Goal: Contribute content: Add original content to the website for others to see

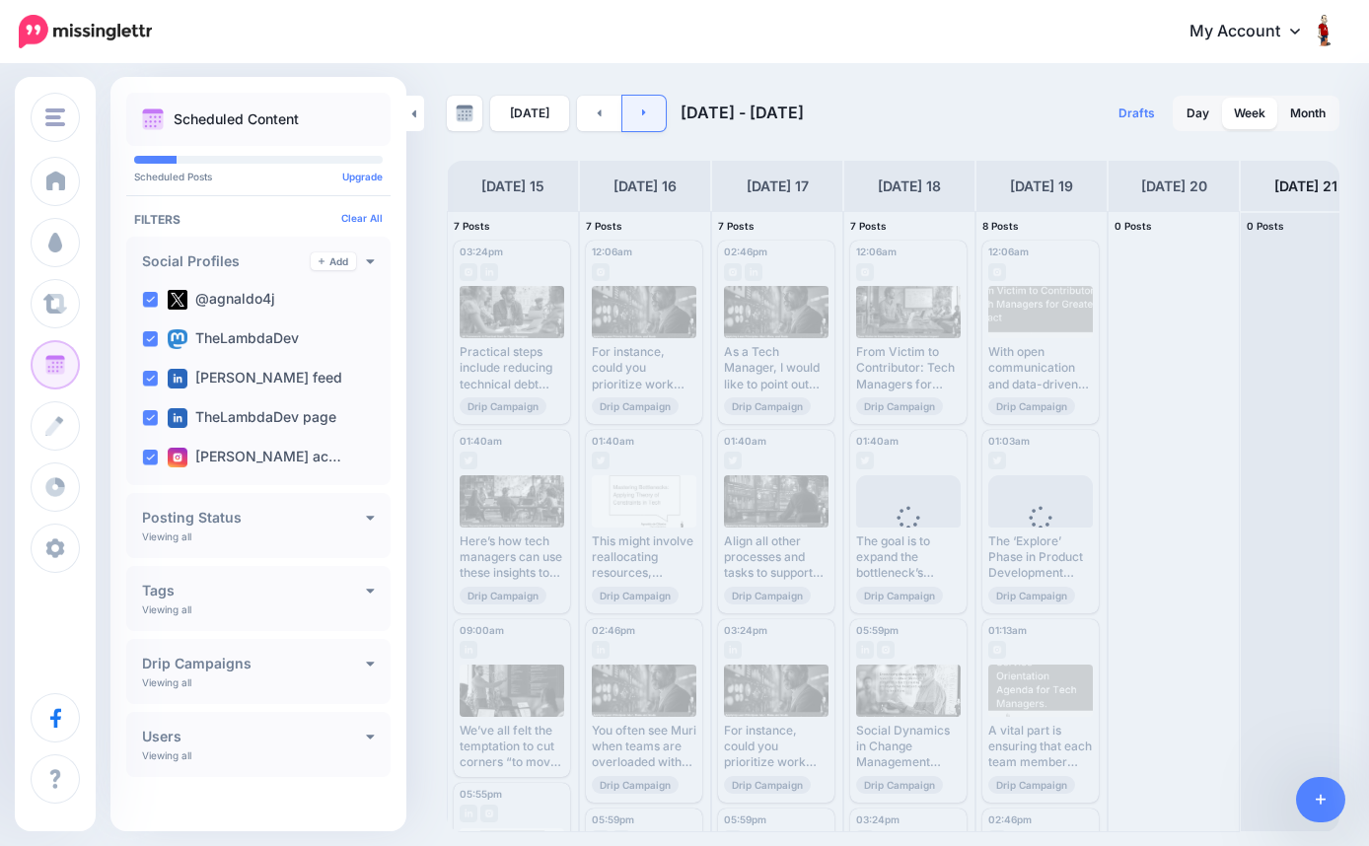
click at [644, 118] on link at bounding box center [644, 114] width 44 height 36
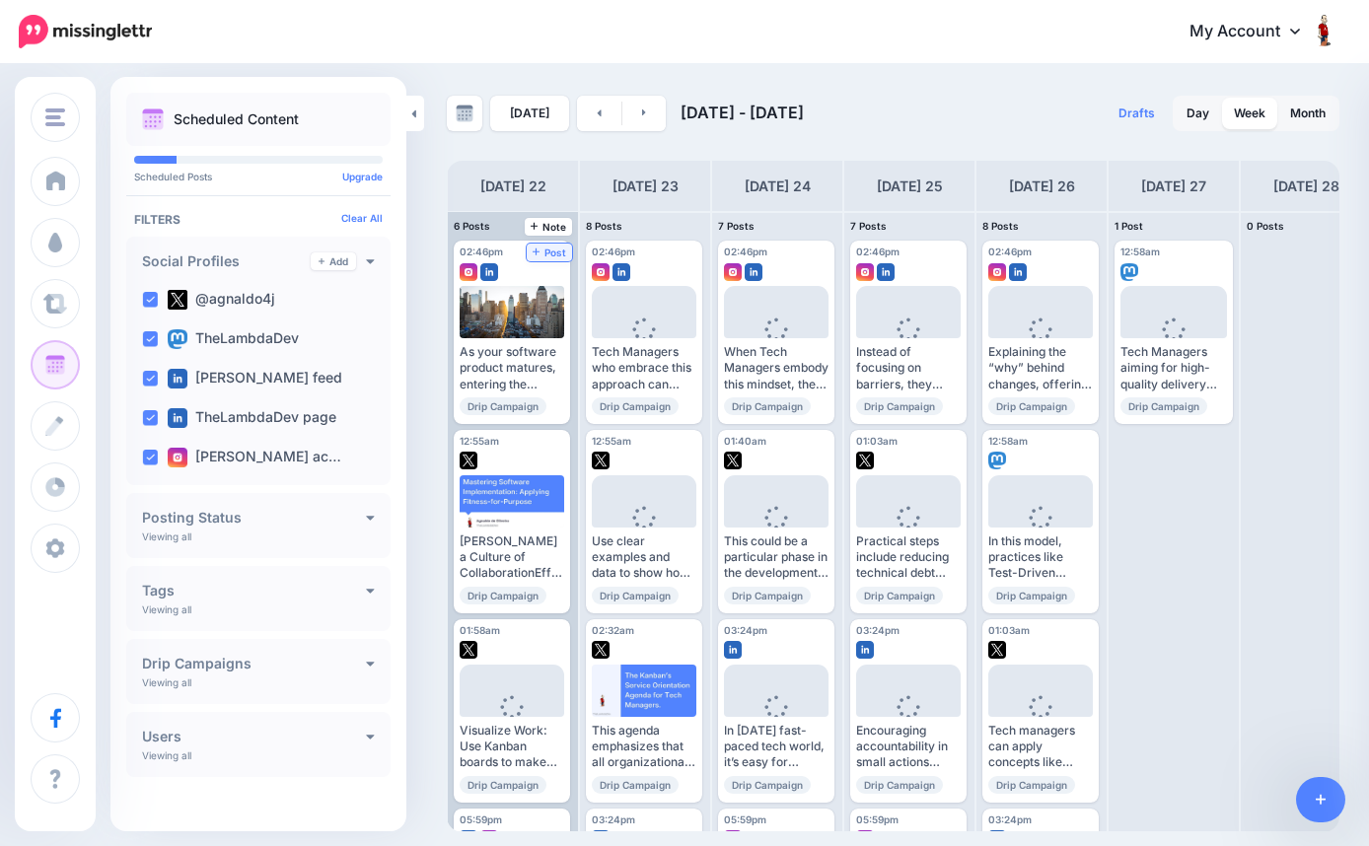
click at [550, 250] on span "Post" at bounding box center [550, 253] width 35 height 10
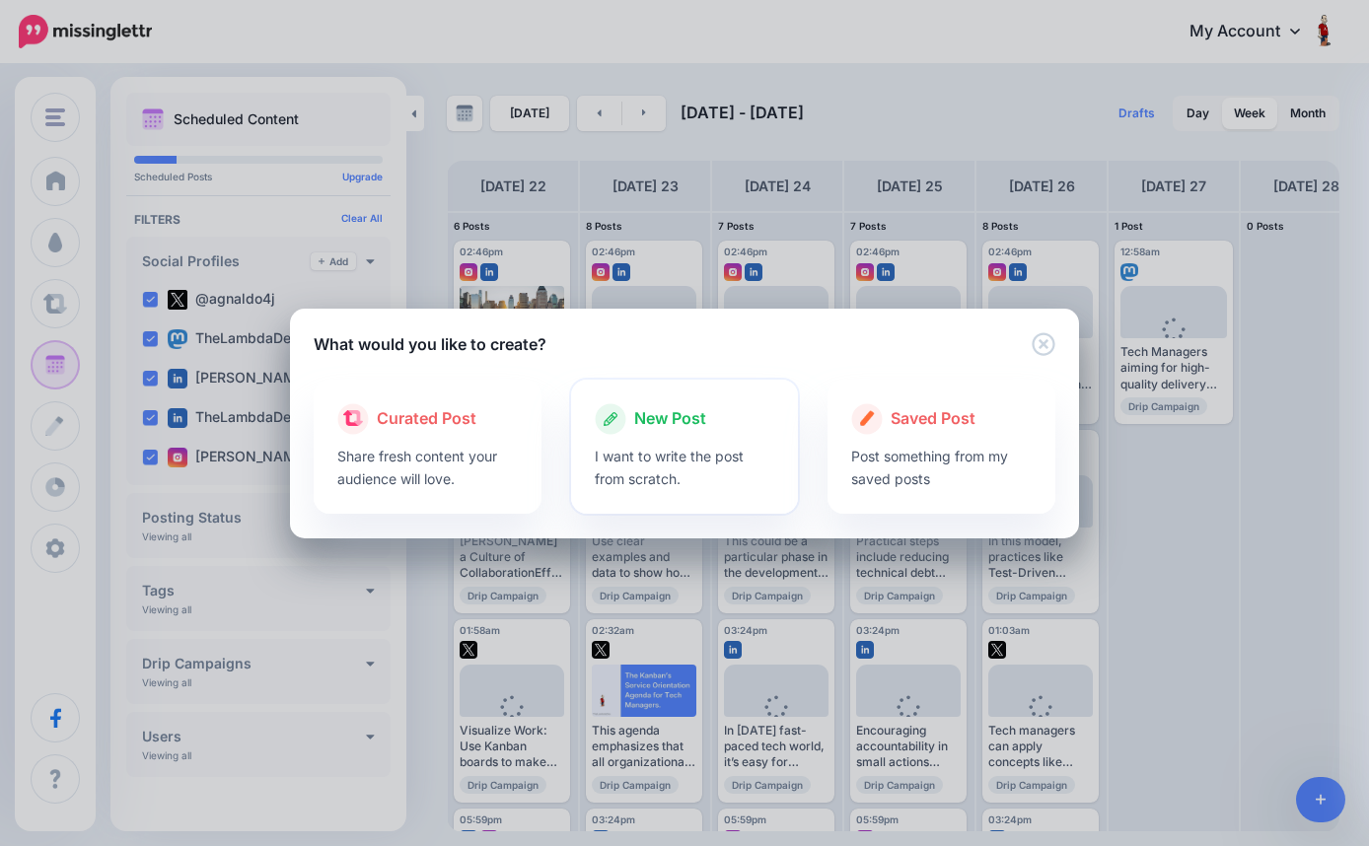
click at [693, 452] on p "I want to write the post from scratch." at bounding box center [685, 467] width 181 height 45
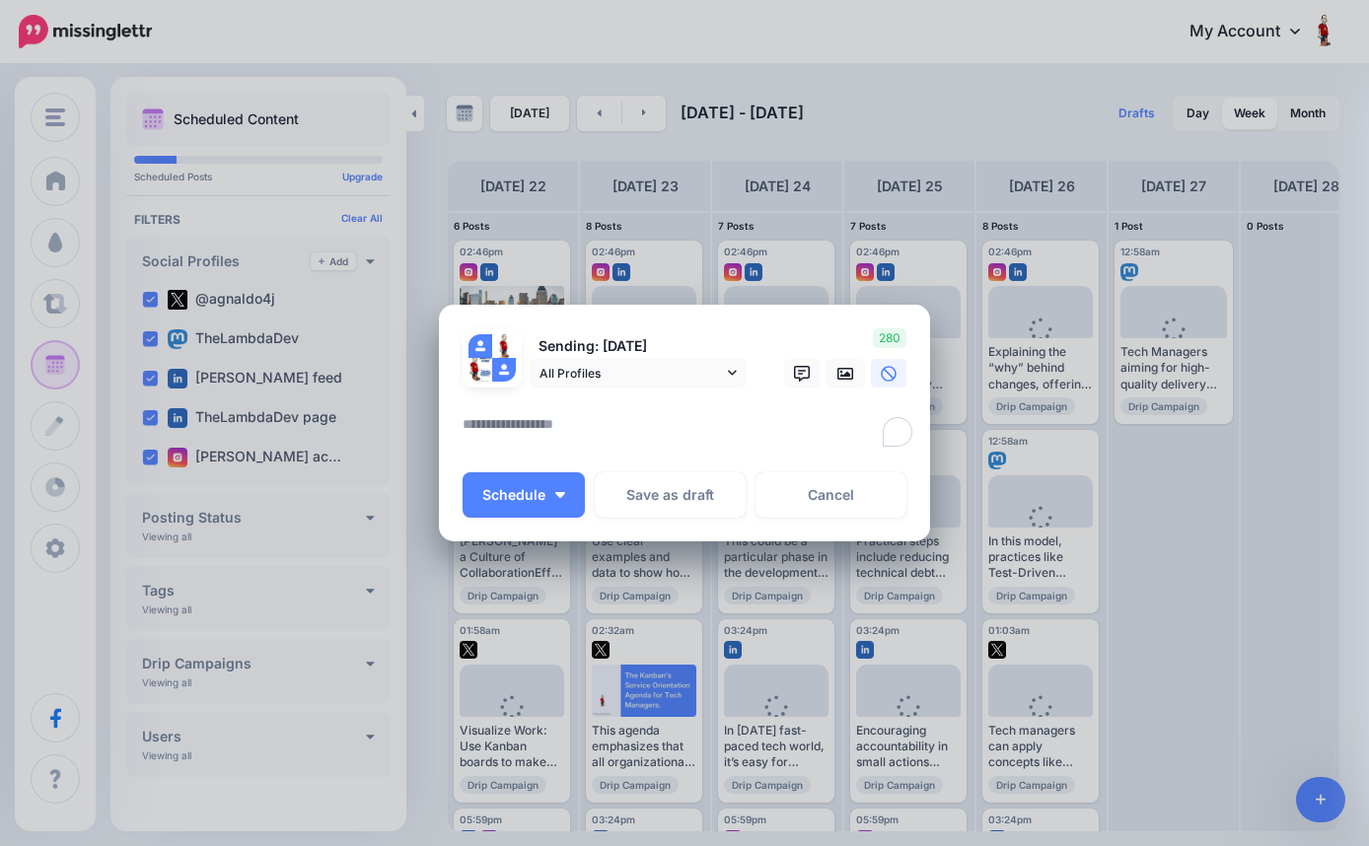
click at [642, 421] on textarea "To enrich screen reader interactions, please activate Accessibility in Grammarl…" at bounding box center [690, 431] width 454 height 38
paste textarea "**********"
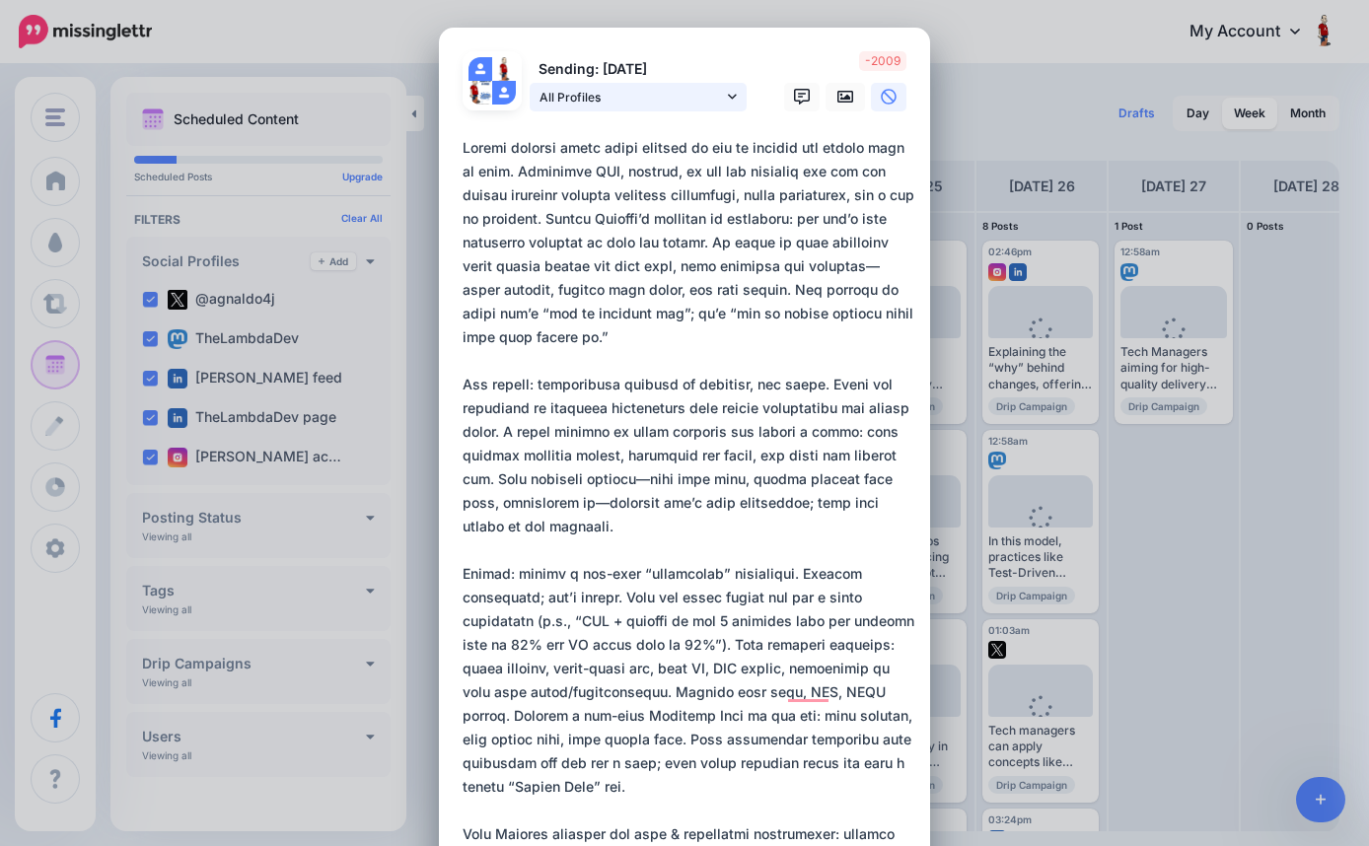
click at [736, 97] on icon at bounding box center [732, 97] width 9 height 14
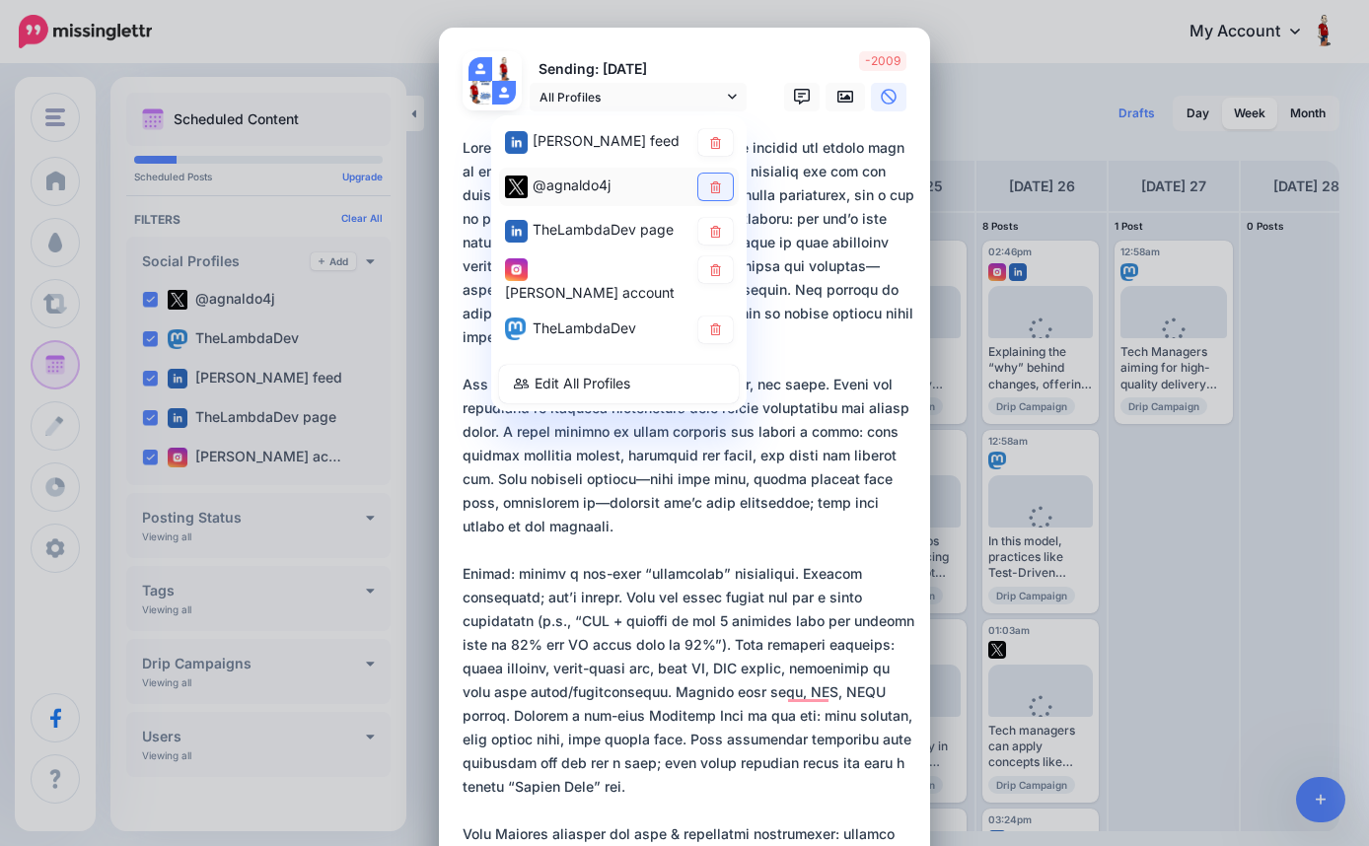
click at [722, 193] on link at bounding box center [715, 187] width 35 height 27
click at [722, 228] on icon at bounding box center [715, 231] width 15 height 12
click at [719, 269] on icon at bounding box center [715, 269] width 11 height 12
click at [714, 330] on icon at bounding box center [715, 330] width 11 height 12
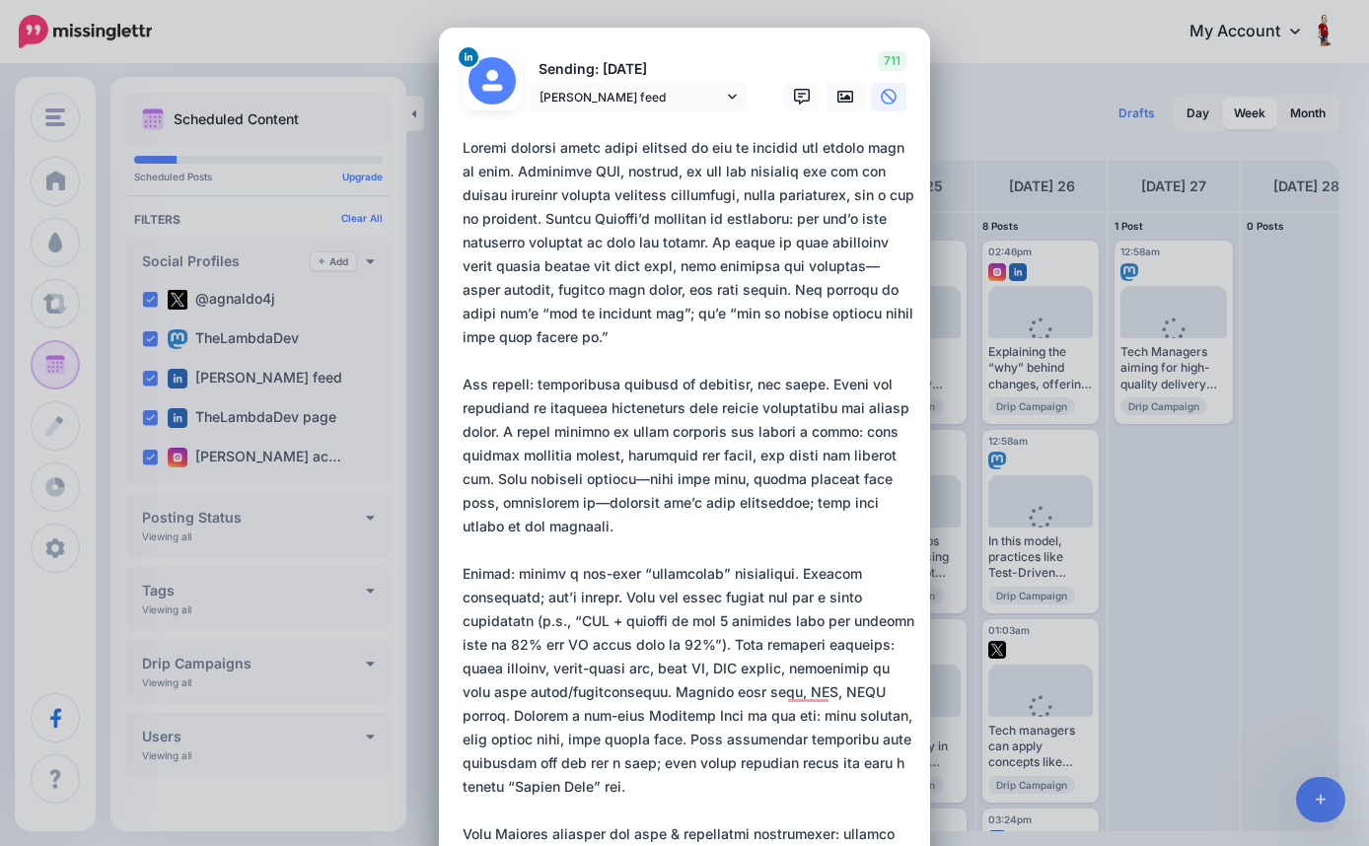
click at [642, 245] on textarea "To enrich screen reader interactions, please activate Accessibility in Grammarl…" at bounding box center [690, 633] width 454 height 994
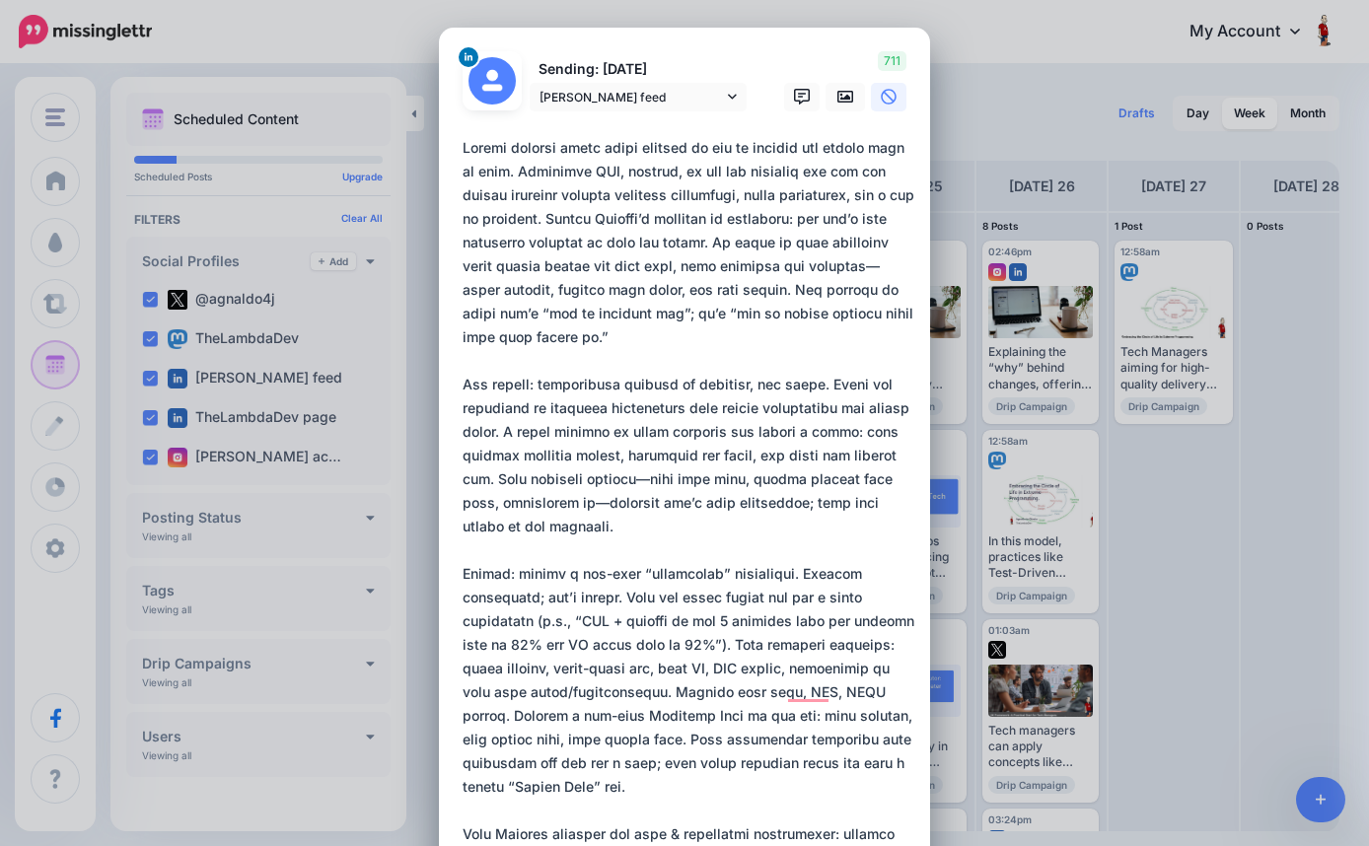
click at [537, 290] on textarea "To enrich screen reader interactions, please activate Accessibility in Grammarl…" at bounding box center [690, 633] width 454 height 994
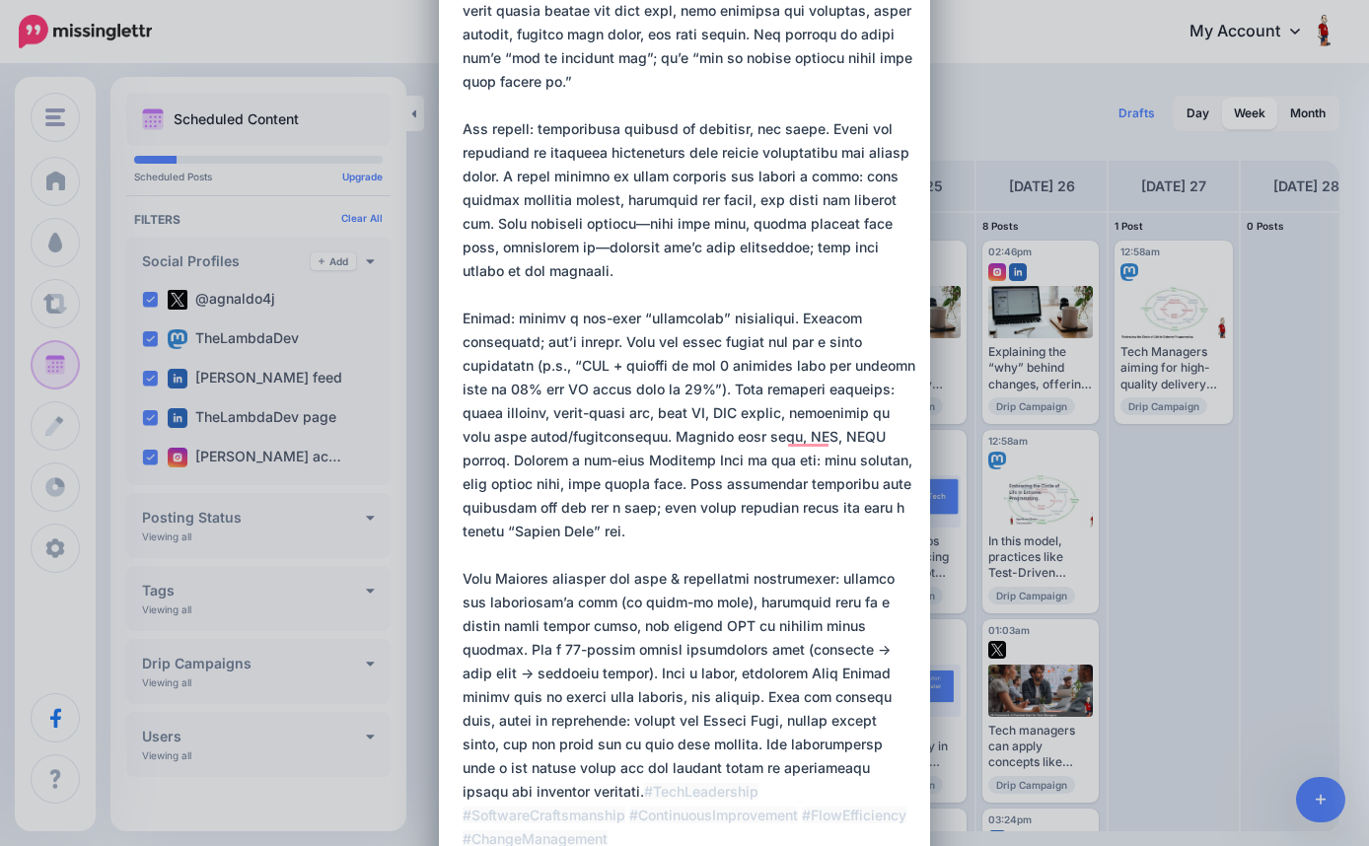
scroll to position [270, 0]
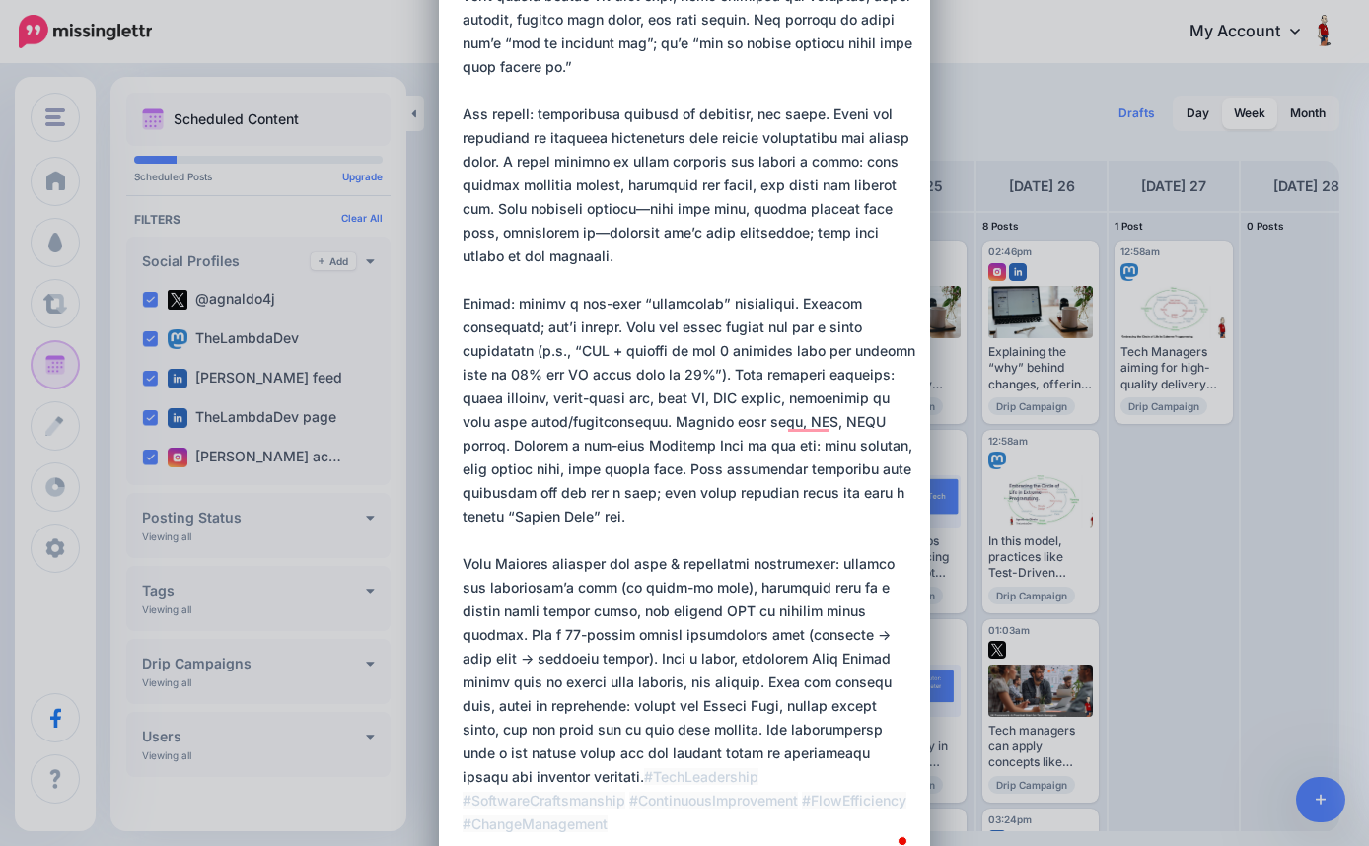
click at [668, 210] on textarea "To enrich screen reader interactions, please activate Accessibility in Grammarl…" at bounding box center [690, 363] width 454 height 994
click at [617, 233] on textarea "To enrich screen reader interactions, please activate Accessibility in Grammarl…" at bounding box center [690, 363] width 454 height 994
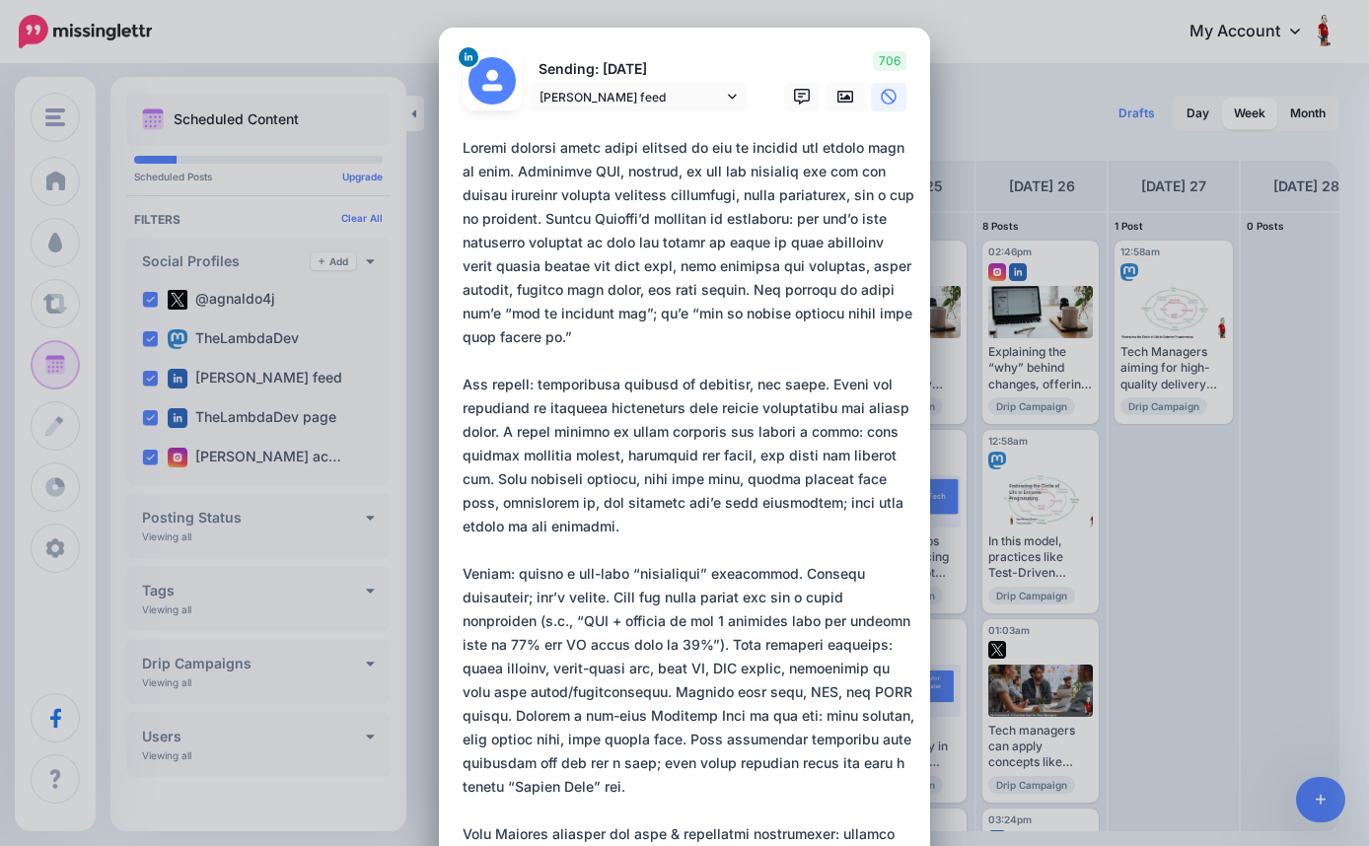
scroll to position [0, 0]
type textarea "**********"
click at [846, 103] on icon at bounding box center [845, 97] width 16 height 16
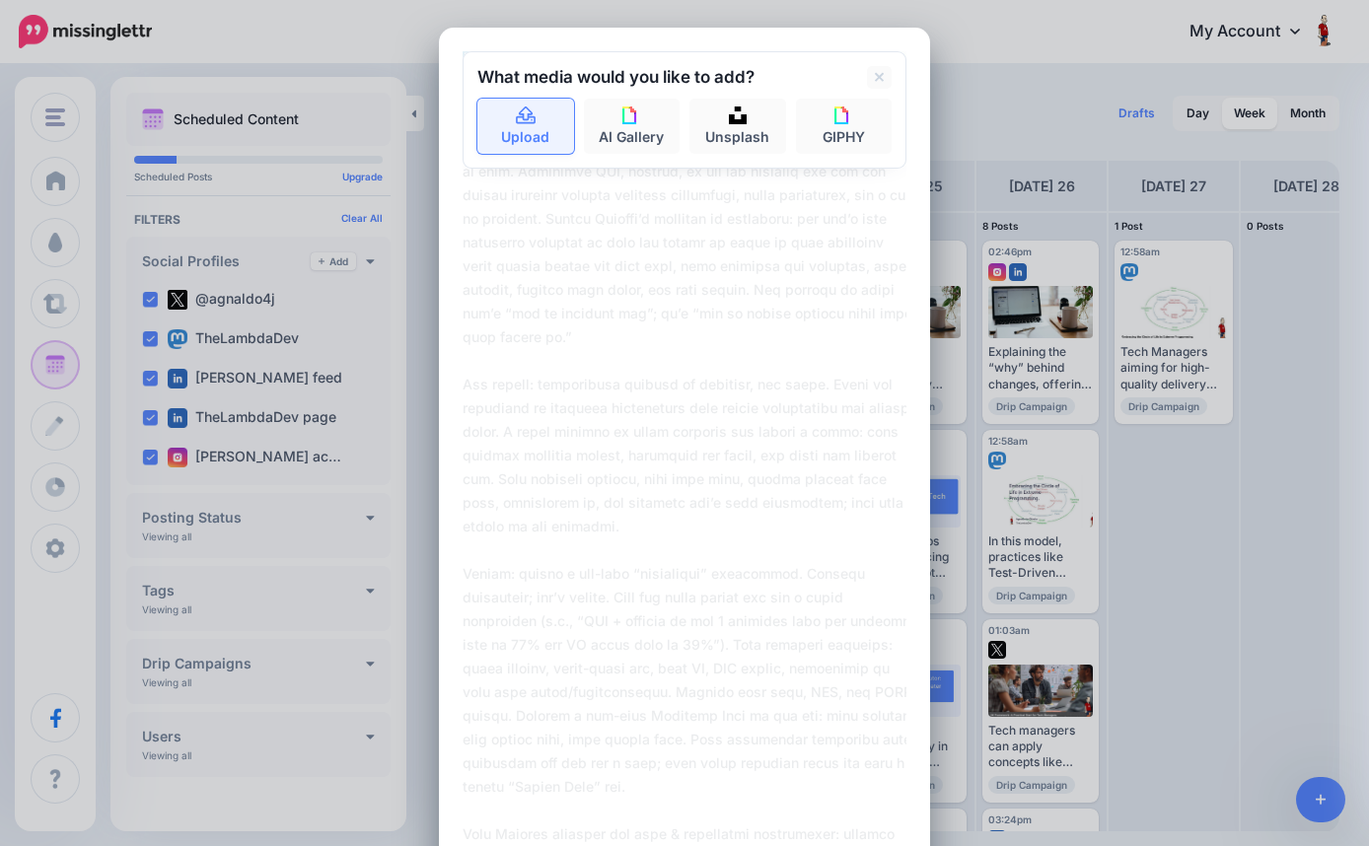
click at [530, 128] on link "Upload" at bounding box center [525, 126] width 97 height 55
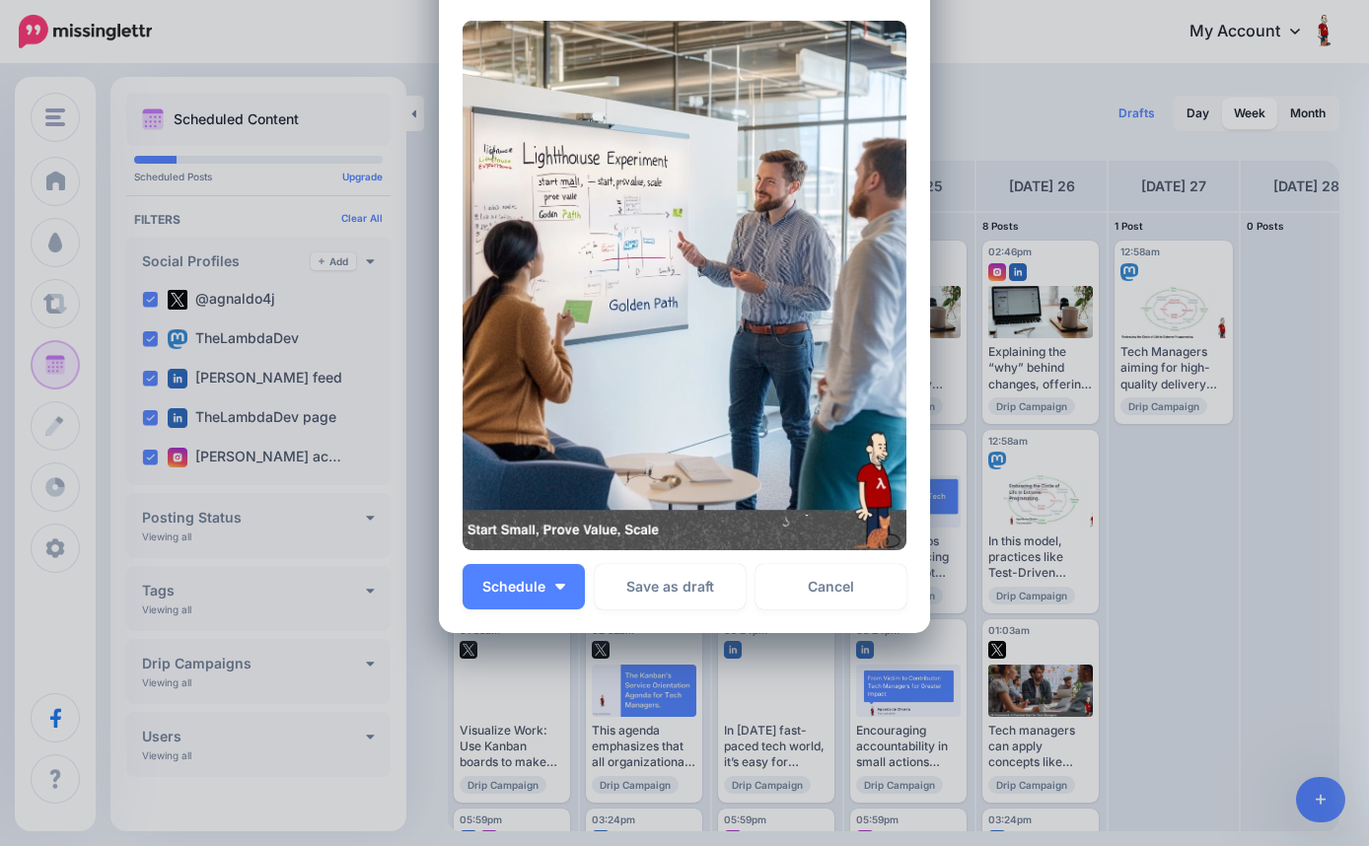
scroll to position [1136, 0]
click at [560, 591] on button "Schedule" at bounding box center [524, 587] width 122 height 45
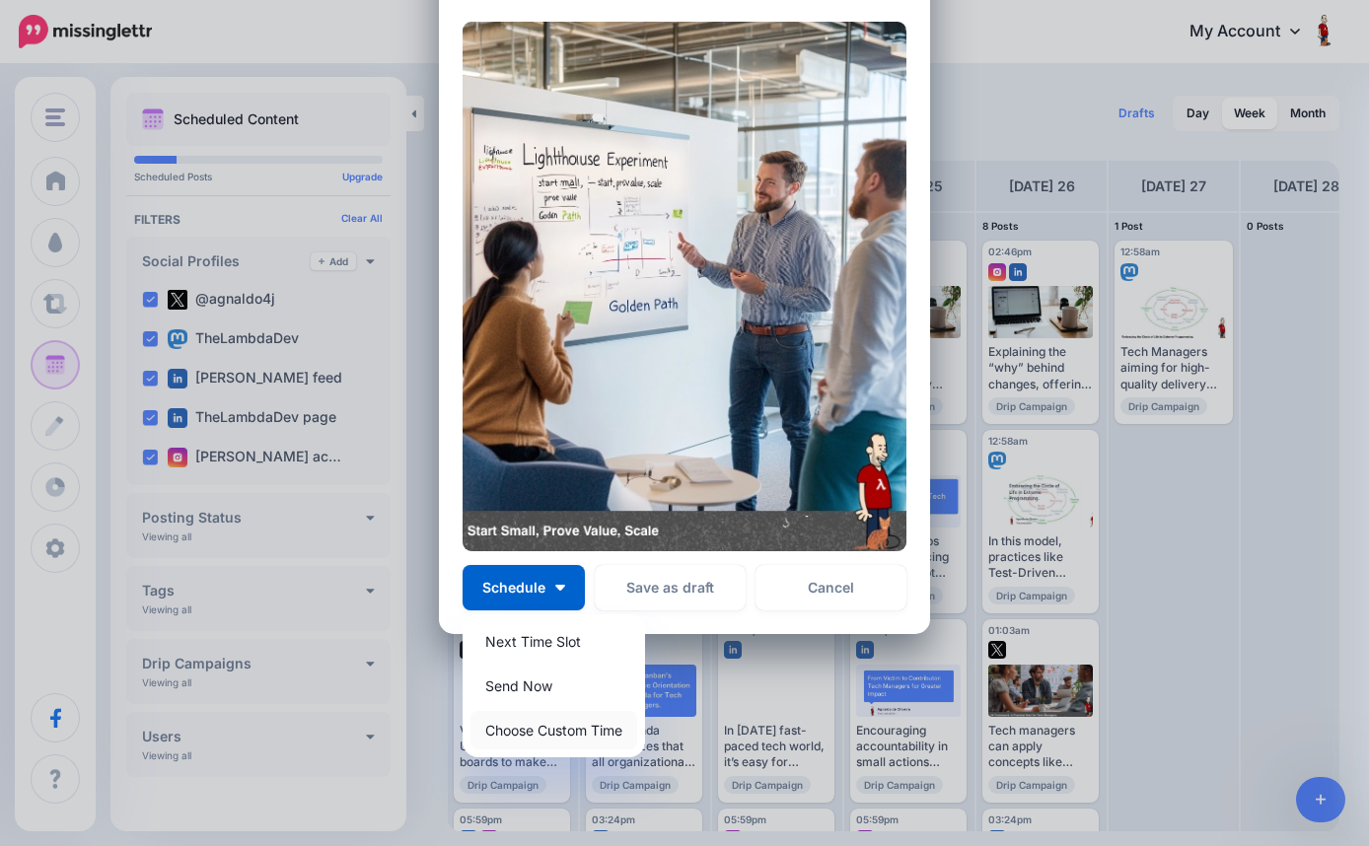
click at [559, 723] on link "Choose Custom Time" at bounding box center [554, 730] width 167 height 38
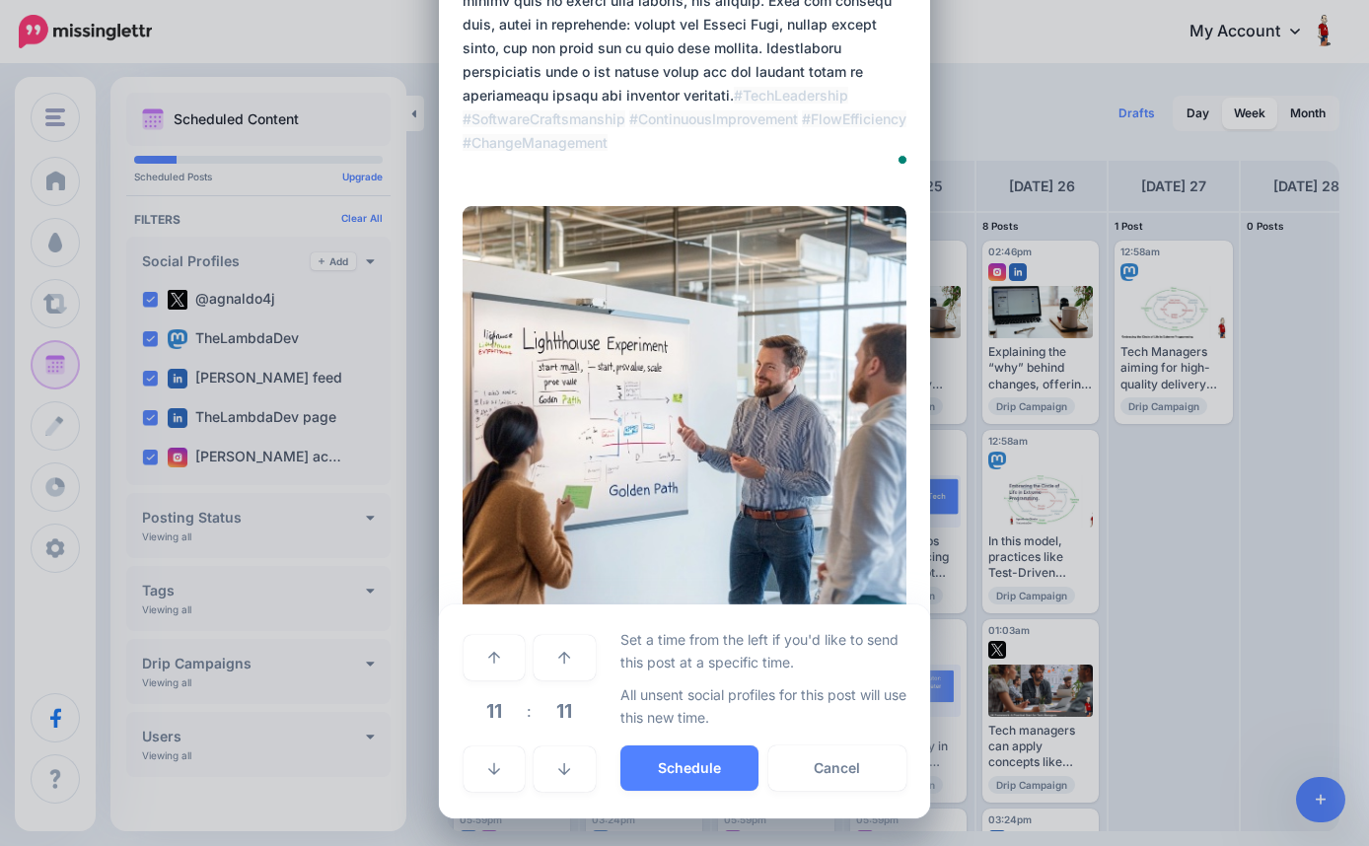
scroll to position [950, 0]
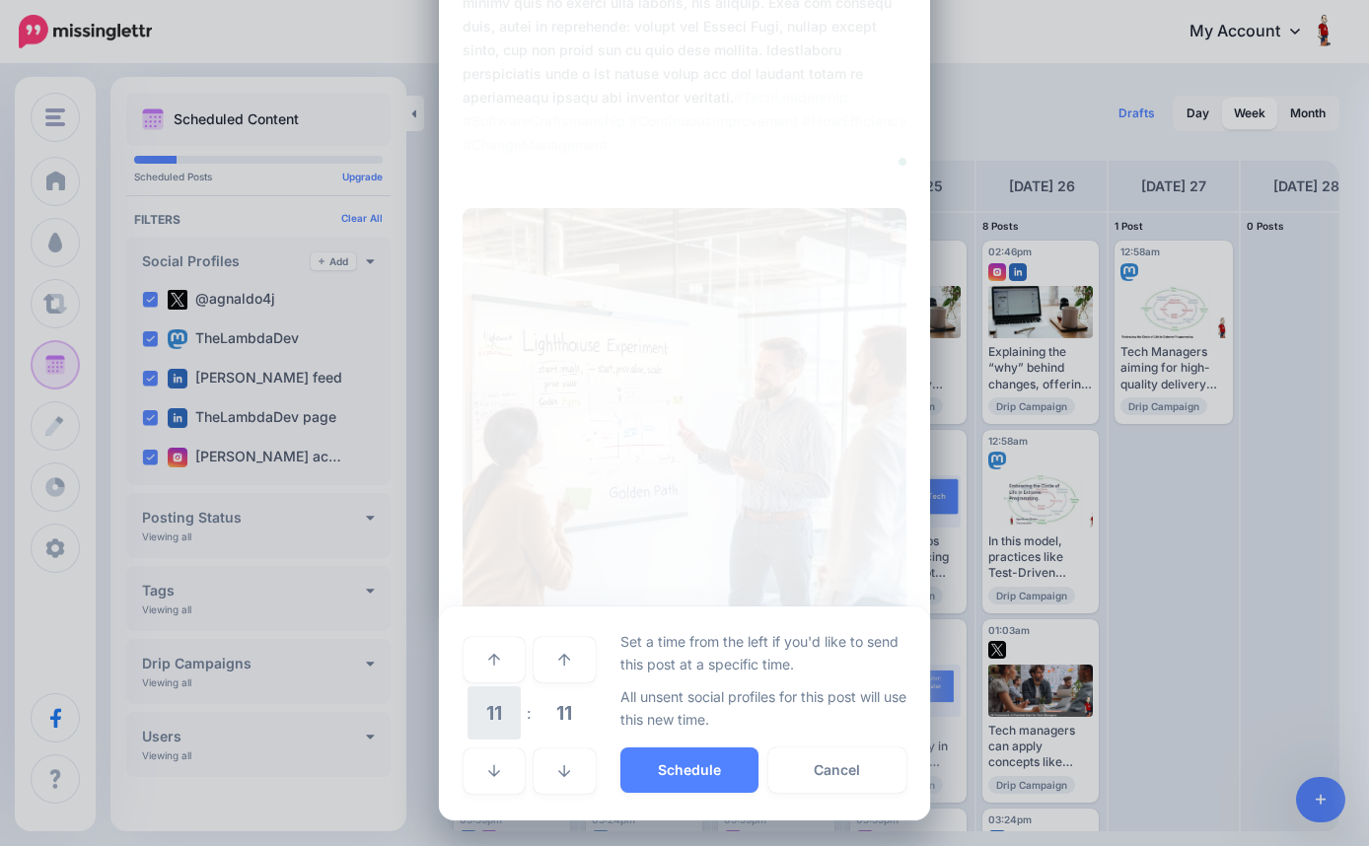
click at [501, 713] on span "11" at bounding box center [494, 713] width 53 height 53
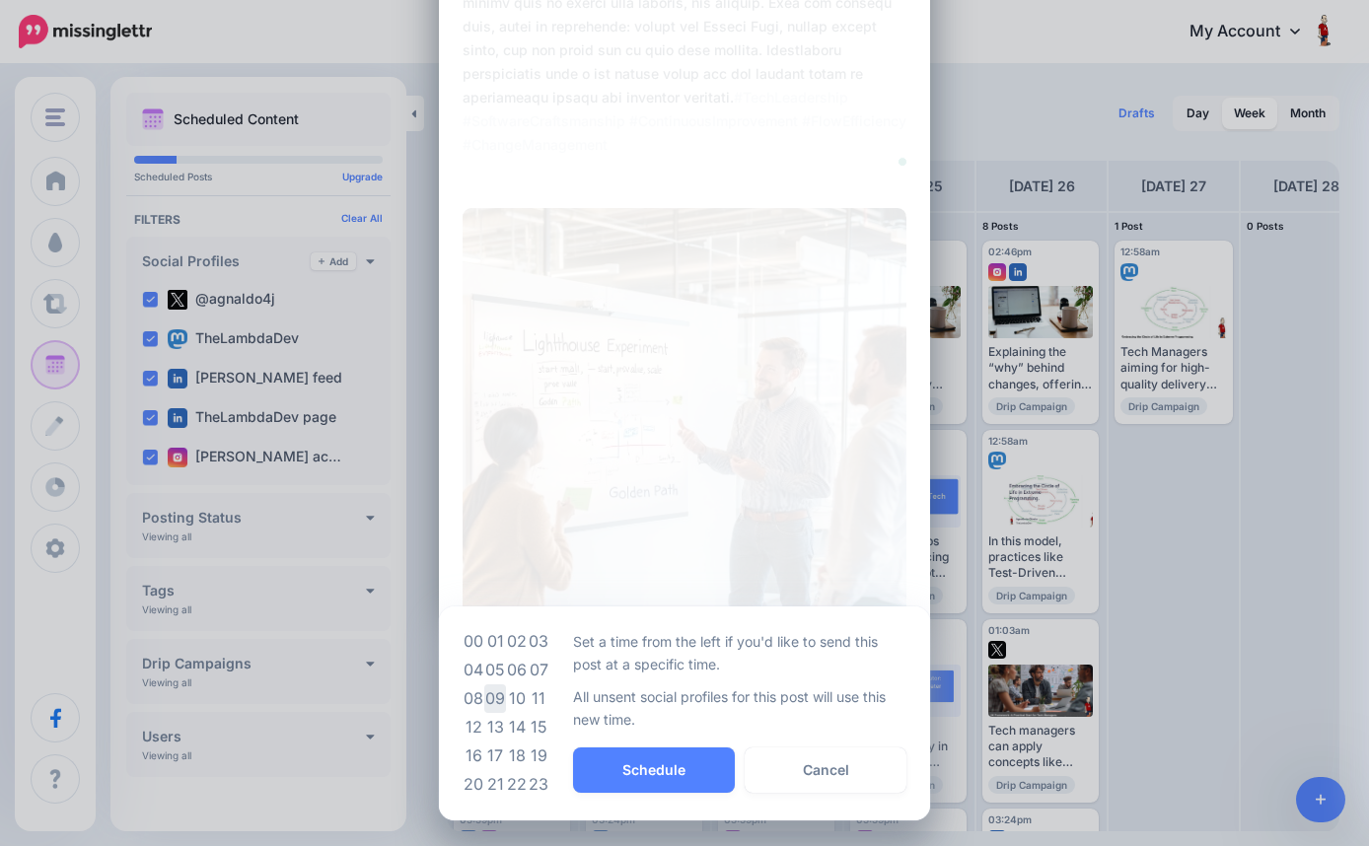
click at [500, 704] on td "09" at bounding box center [495, 699] width 22 height 29
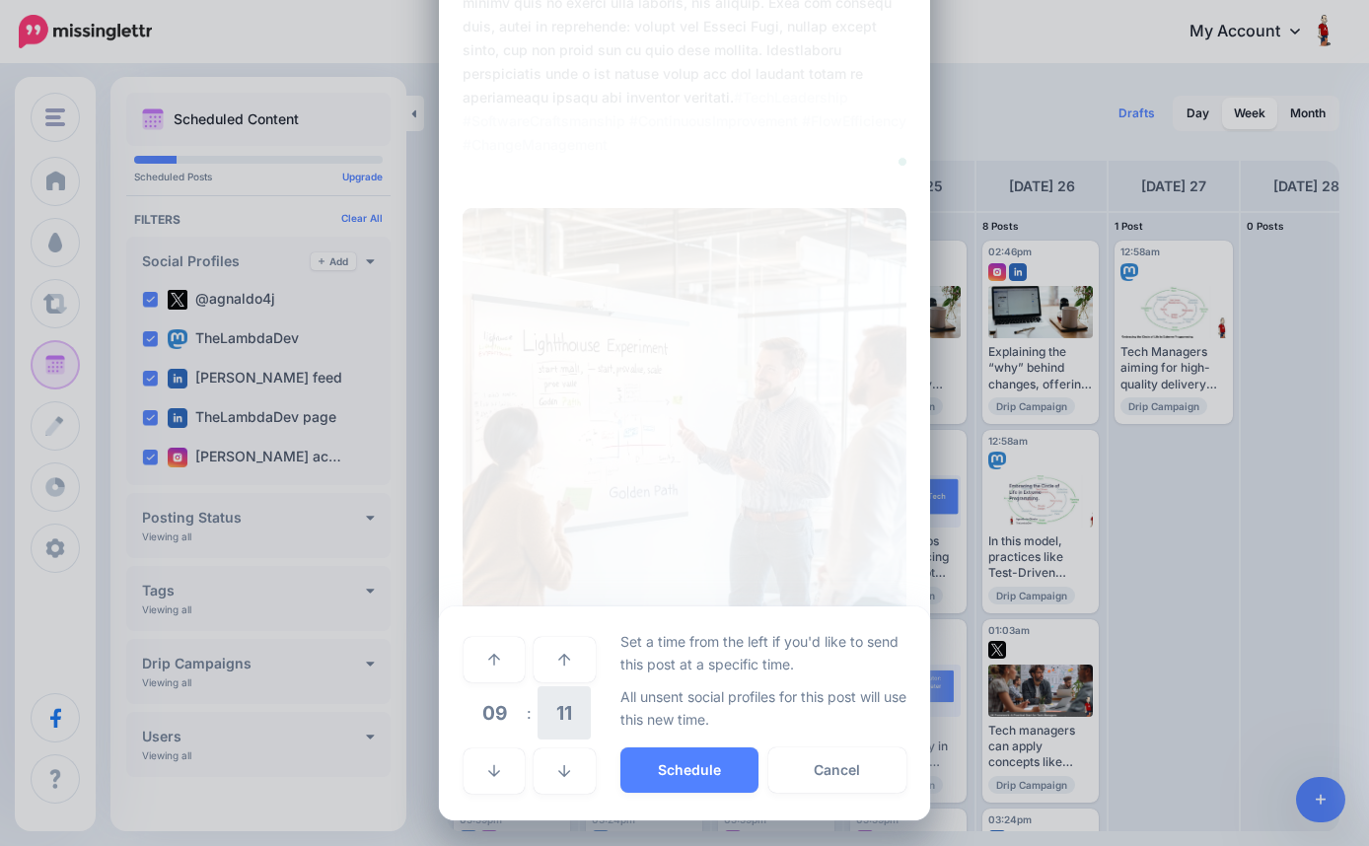
click at [559, 713] on span "11" at bounding box center [564, 713] width 53 height 53
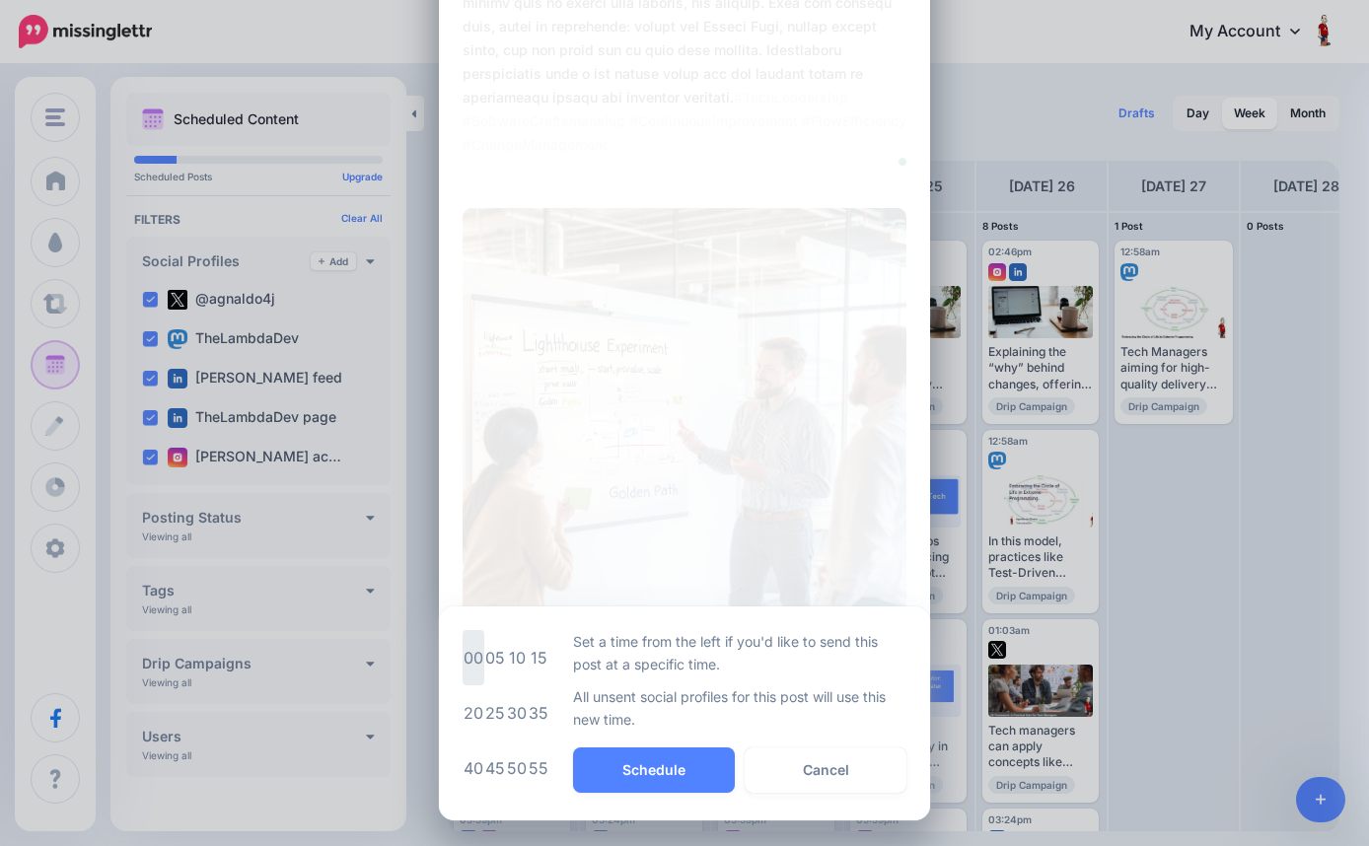
click at [471, 662] on td "00" at bounding box center [474, 657] width 22 height 55
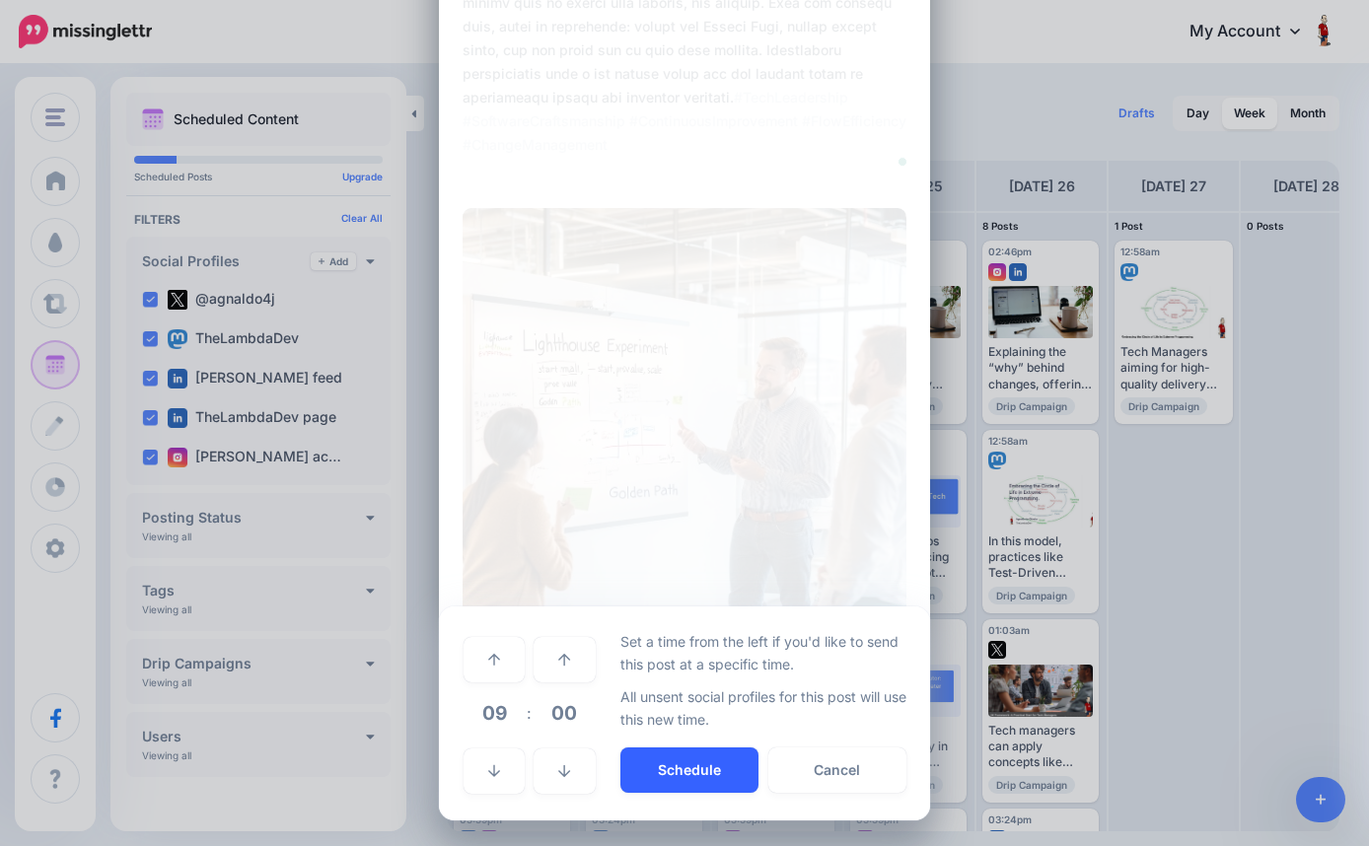
click at [690, 764] on button "Schedule" at bounding box center [689, 770] width 138 height 45
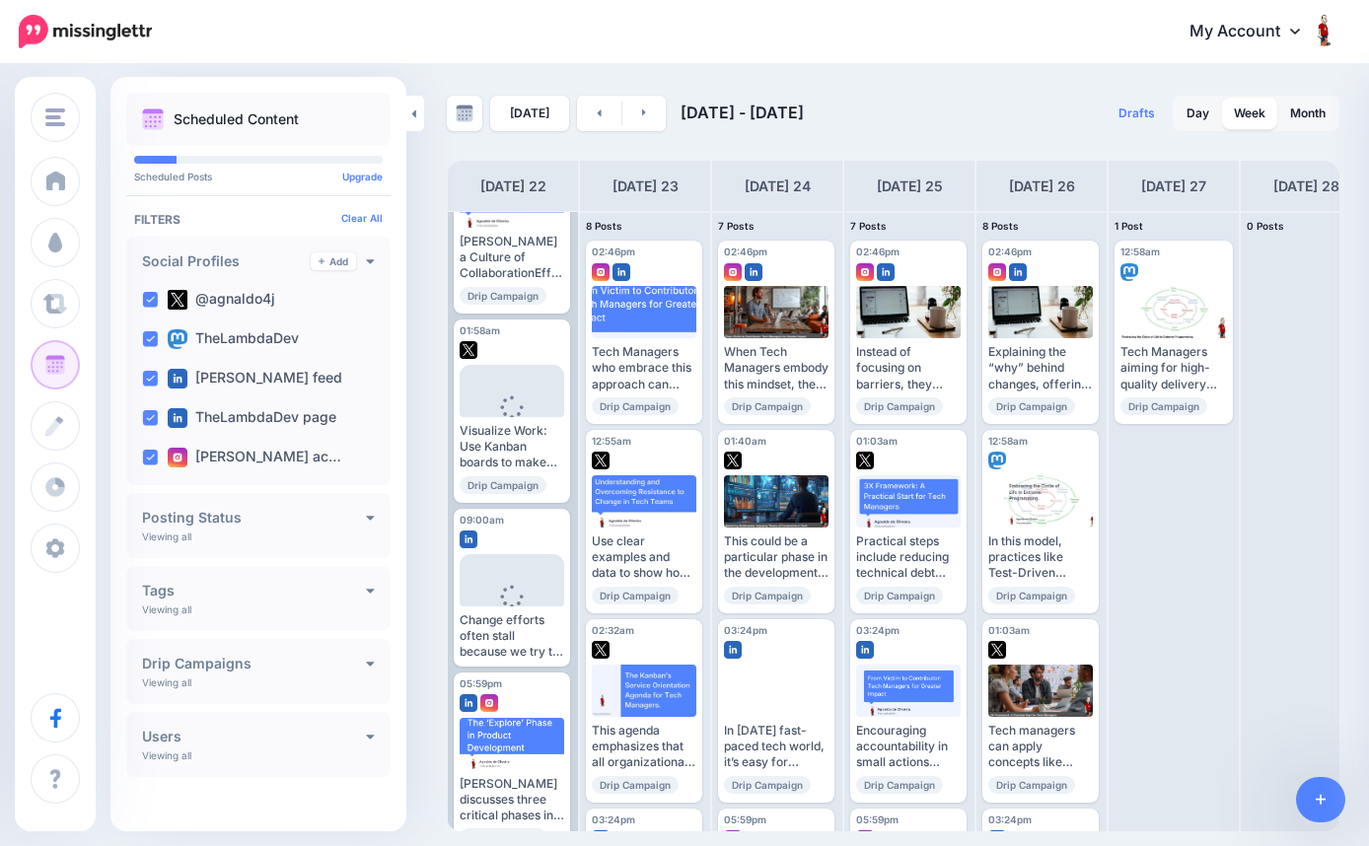
scroll to position [321, 0]
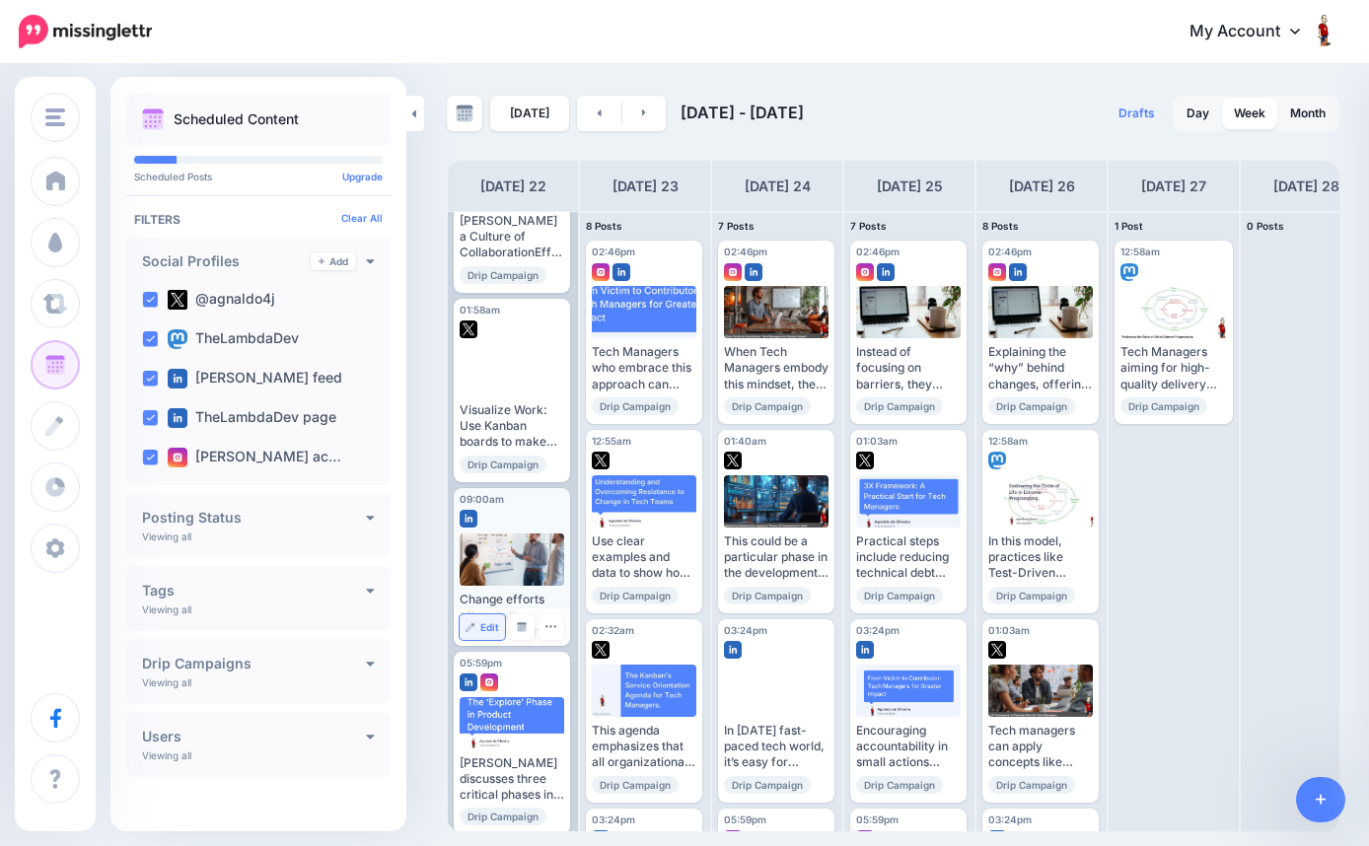
click at [485, 622] on span "Edit" at bounding box center [489, 627] width 19 height 10
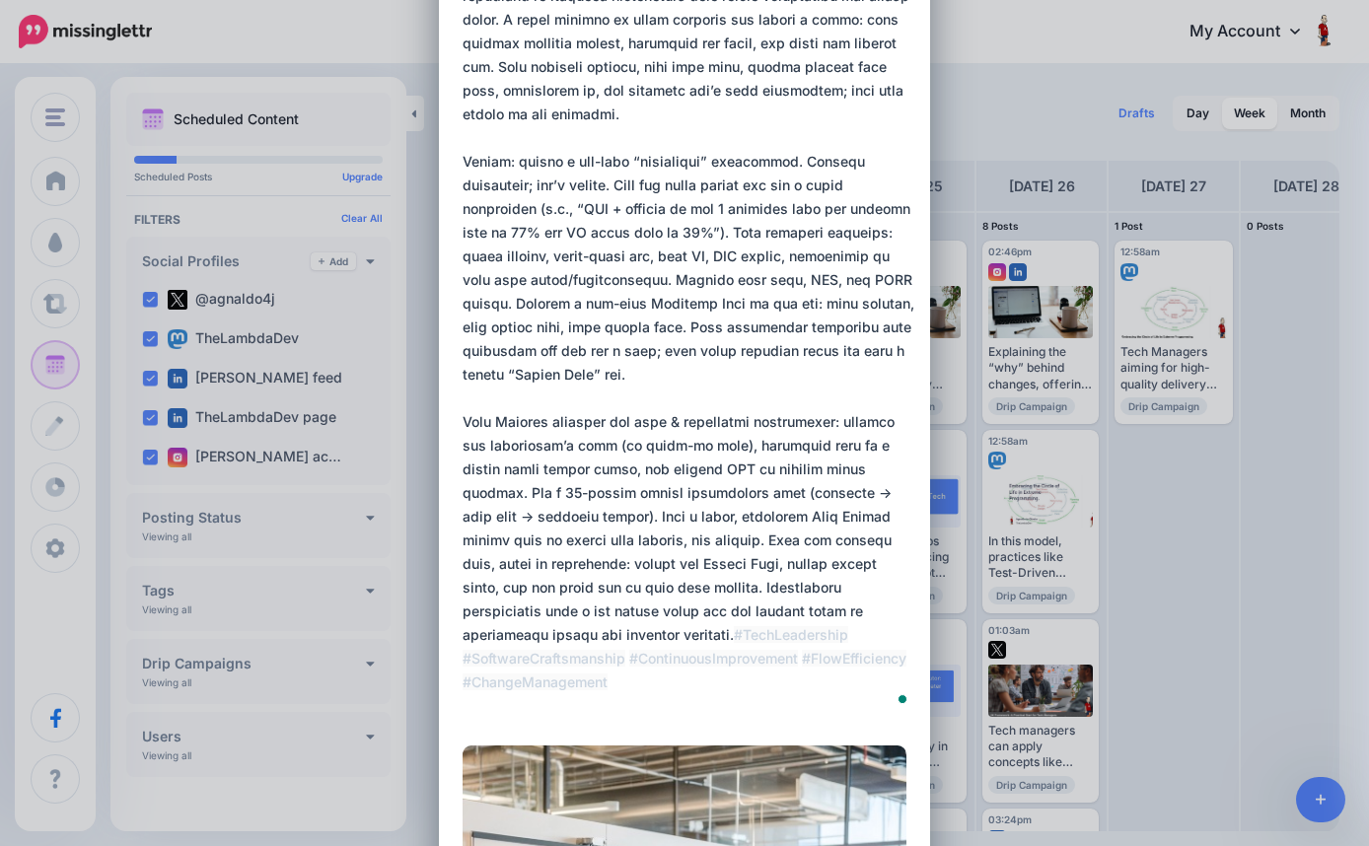
scroll to position [449, 0]
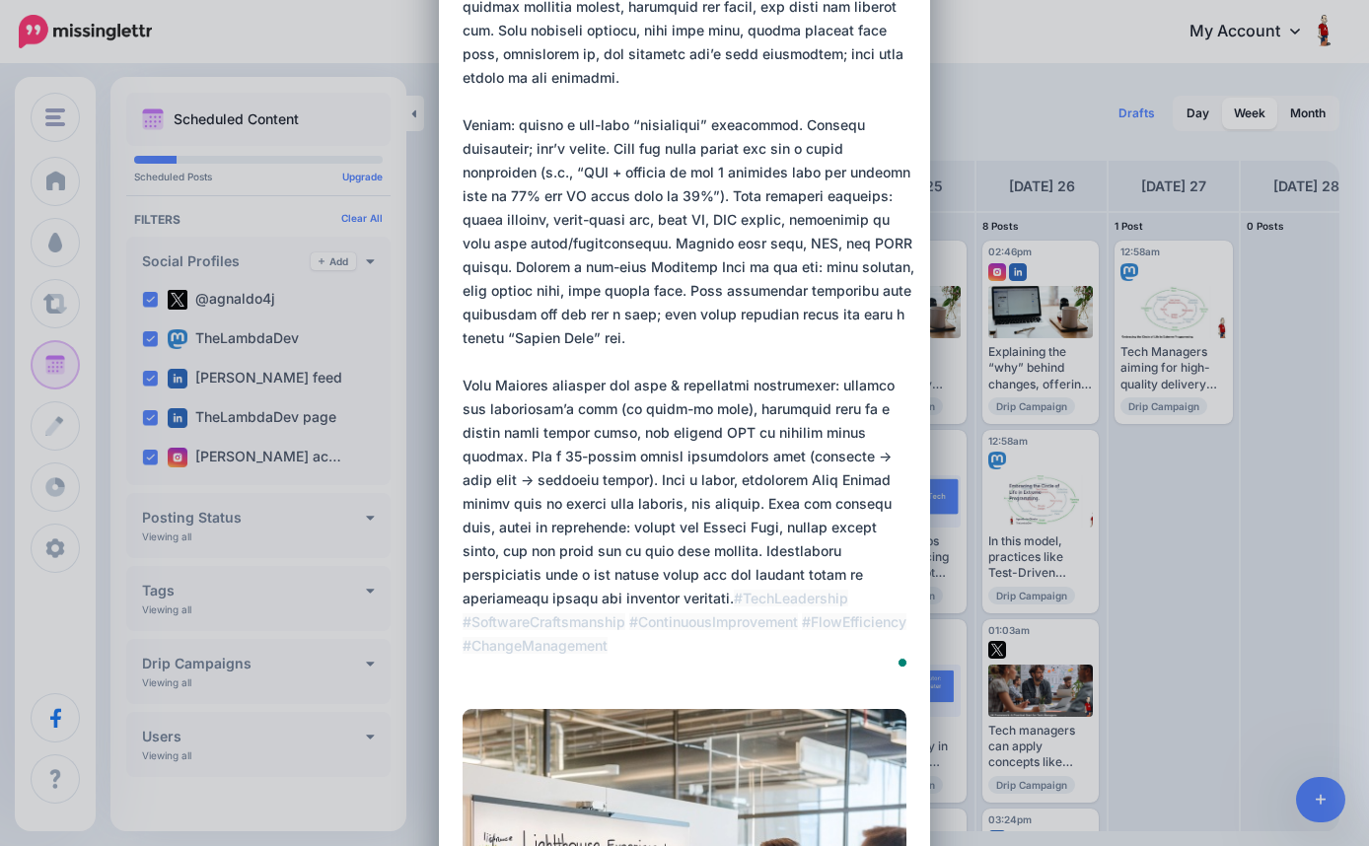
drag, startPoint x: 464, startPoint y: 147, endPoint x: 750, endPoint y: 596, distance: 532.2
click at [750, 596] on textarea "To enrich screen reader interactions, please activate Accessibility in Grammarl…" at bounding box center [690, 184] width 454 height 994
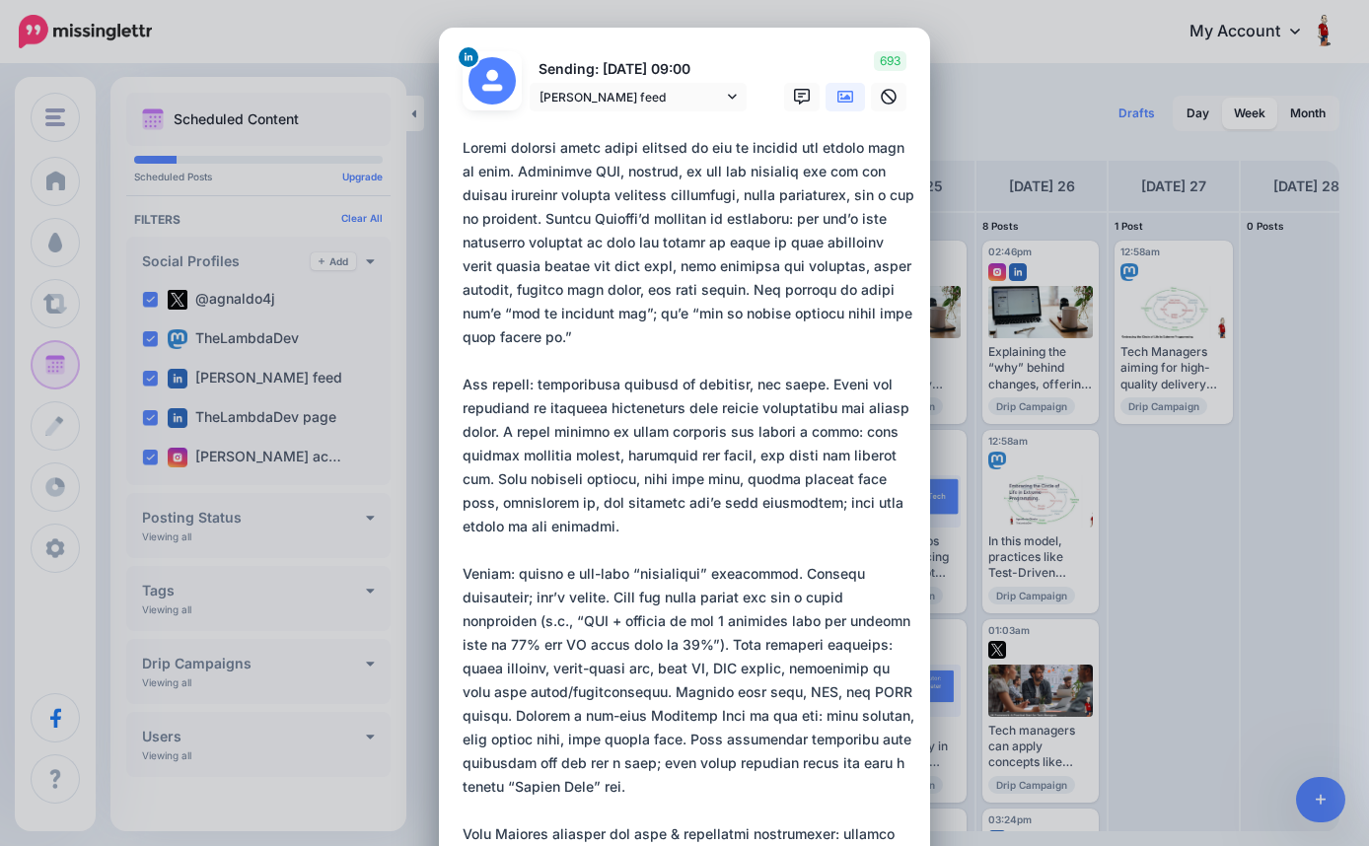
scroll to position [0, 0]
click at [994, 44] on div "Edit Post Loading Sending: [DATE] 09:00 [PERSON_NAME] feed [DATE] 09:00" at bounding box center [684, 423] width 1369 height 846
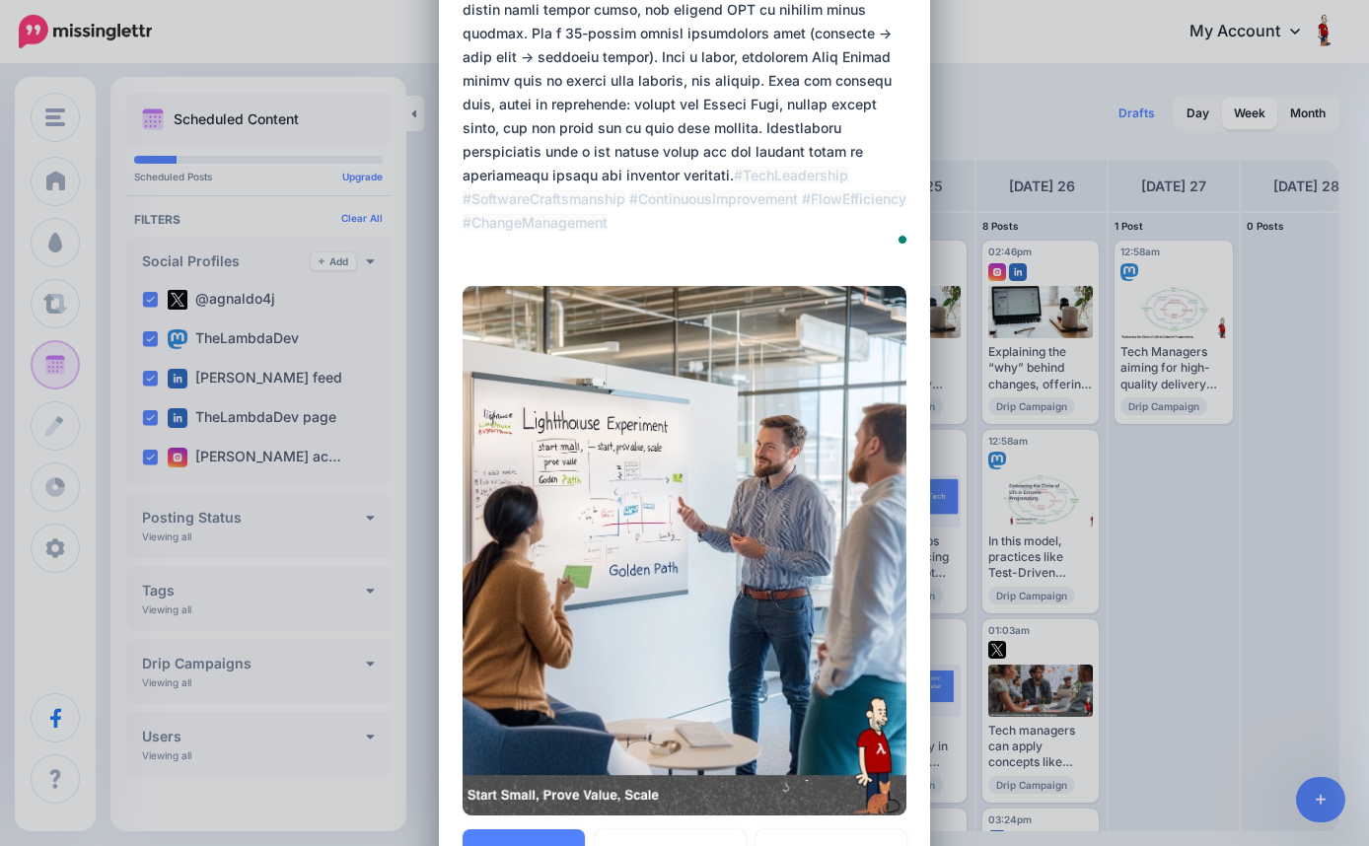
scroll to position [996, 0]
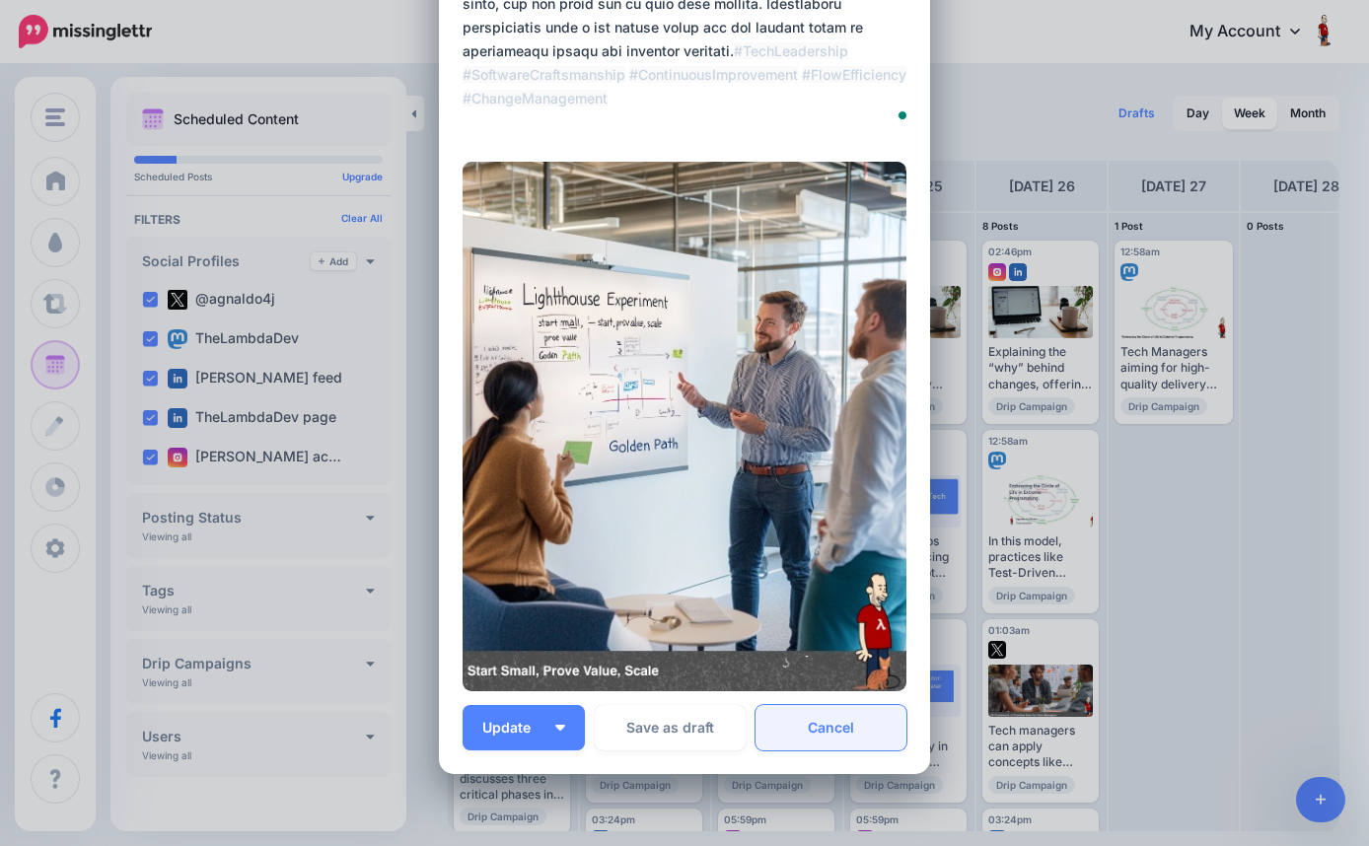
click at [831, 720] on link "Cancel" at bounding box center [831, 727] width 151 height 45
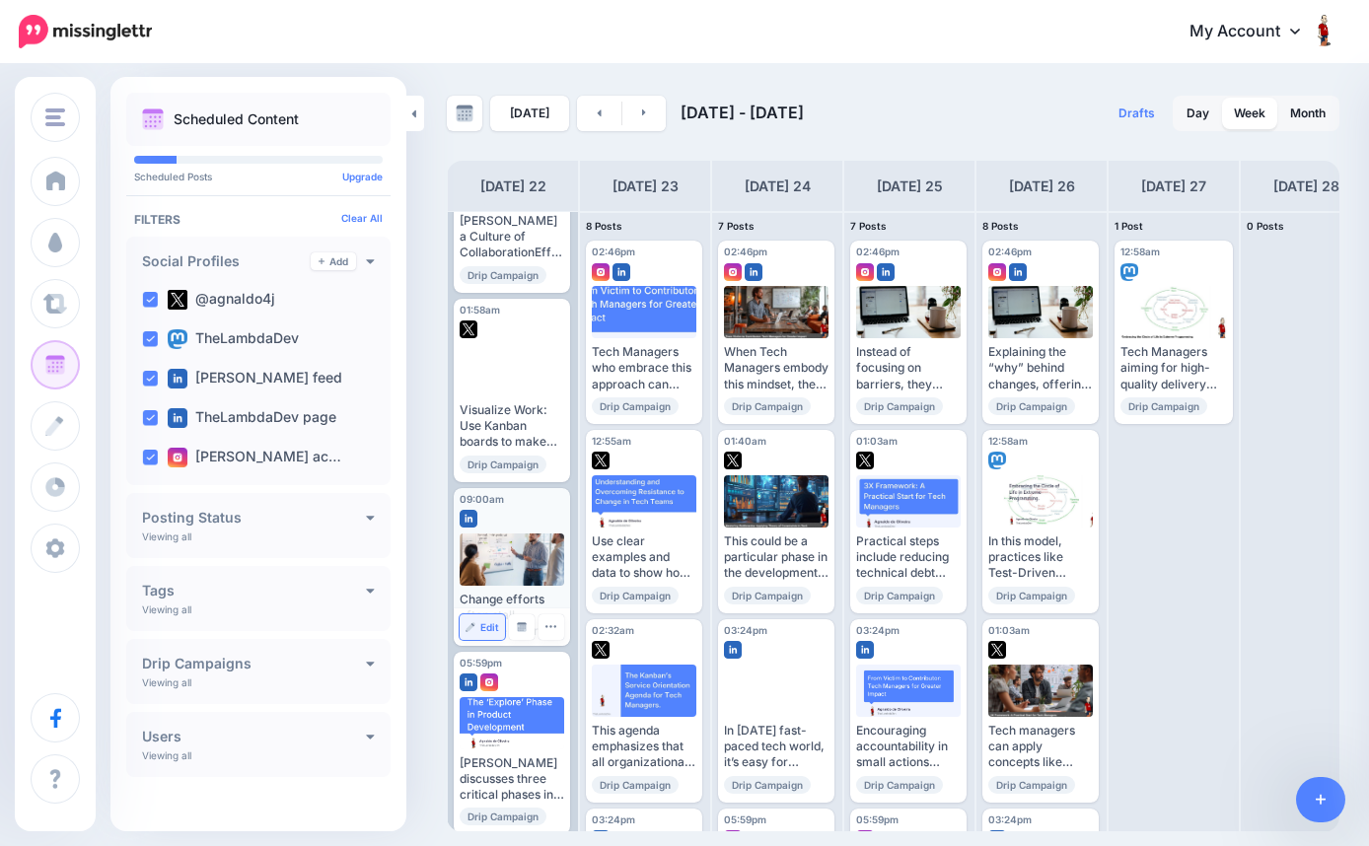
click at [483, 622] on span "Edit" at bounding box center [489, 627] width 19 height 10
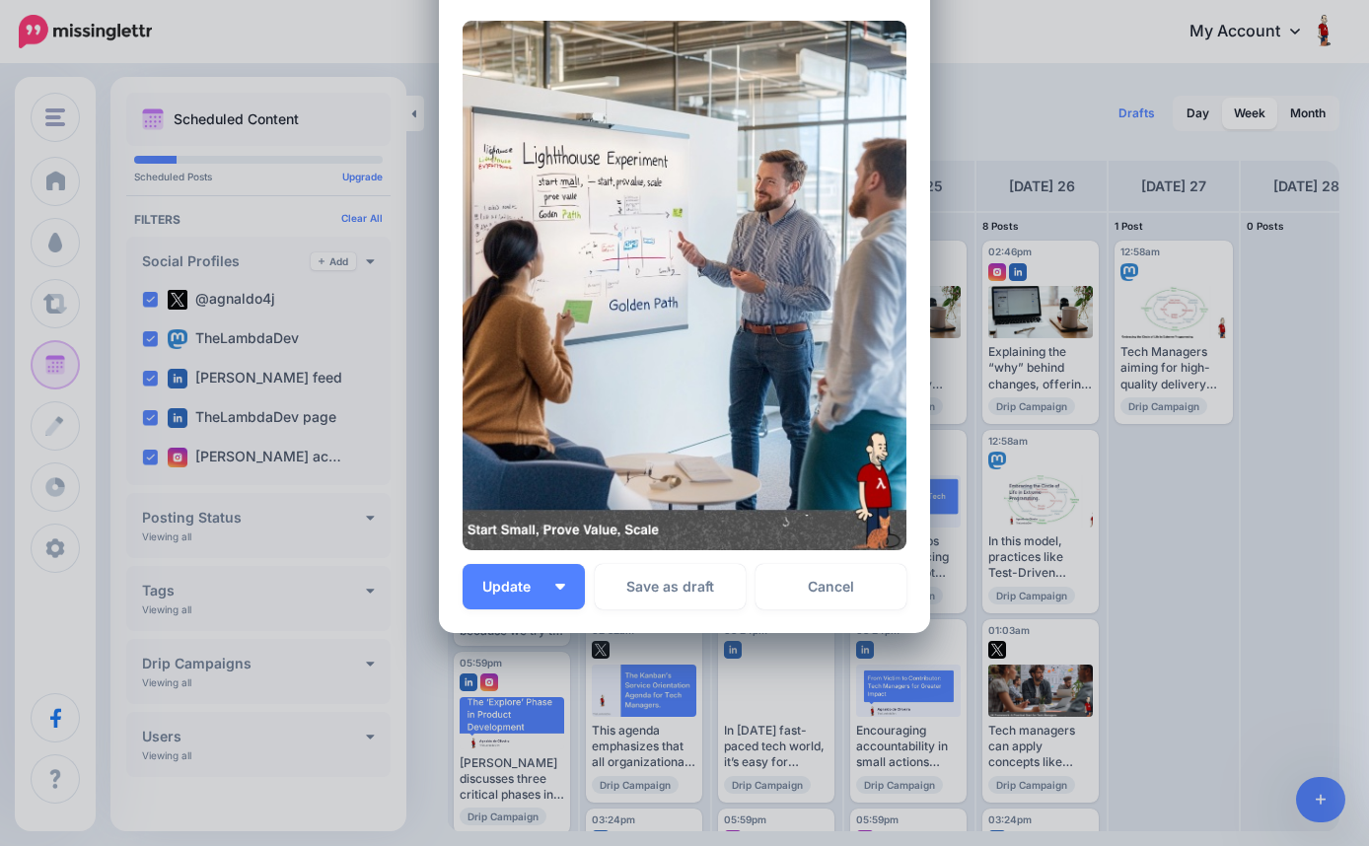
scroll to position [1136, 0]
click at [666, 534] on img at bounding box center [685, 287] width 444 height 530
drag, startPoint x: 471, startPoint y: 530, endPoint x: 686, endPoint y: 531, distance: 215.0
click at [424, 185] on div "Edit Post Loading Sending: [DATE] 09:00 [PERSON_NAME] feed [DATE] 09:00" at bounding box center [684, 423] width 1369 height 846
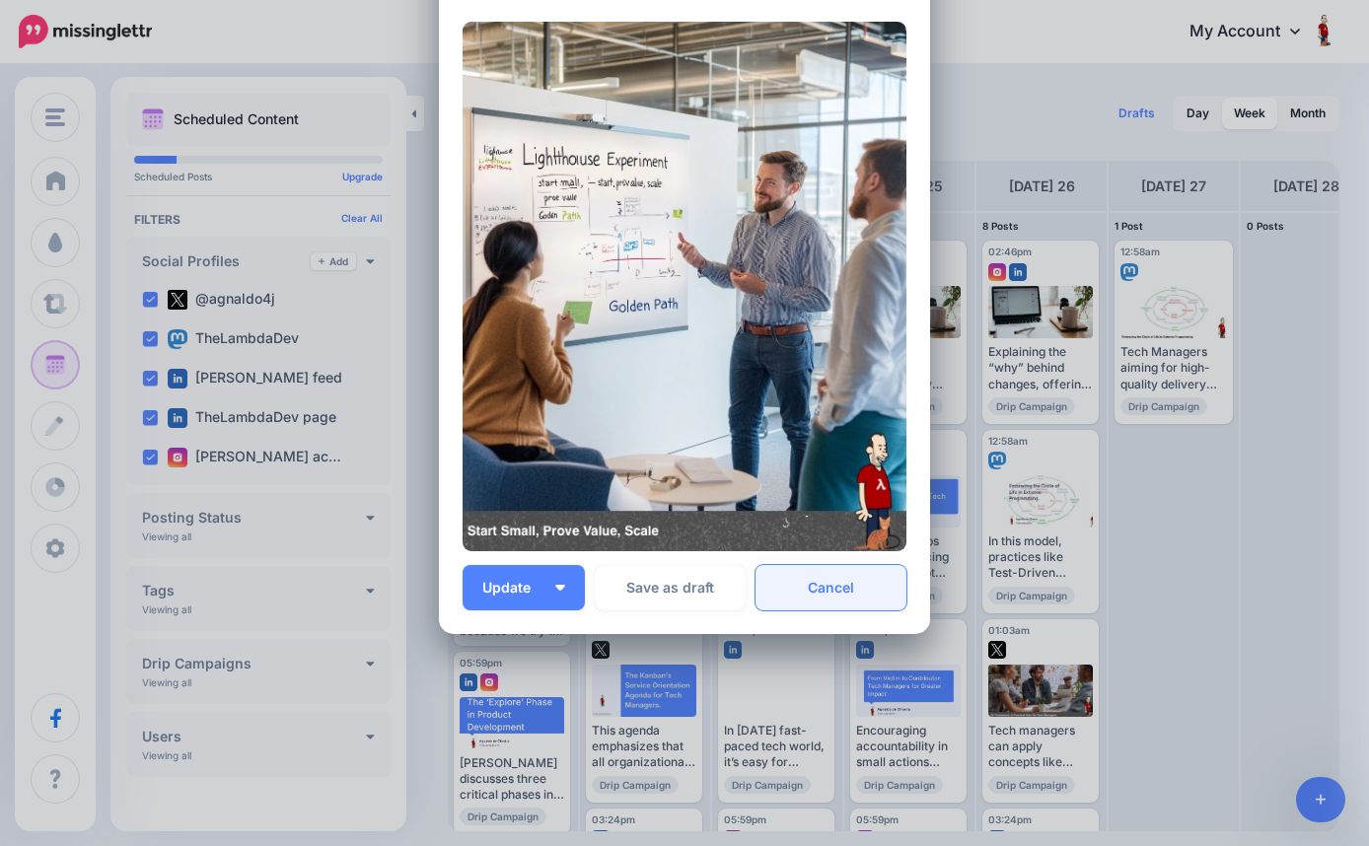
click at [818, 585] on link "Cancel" at bounding box center [831, 587] width 151 height 45
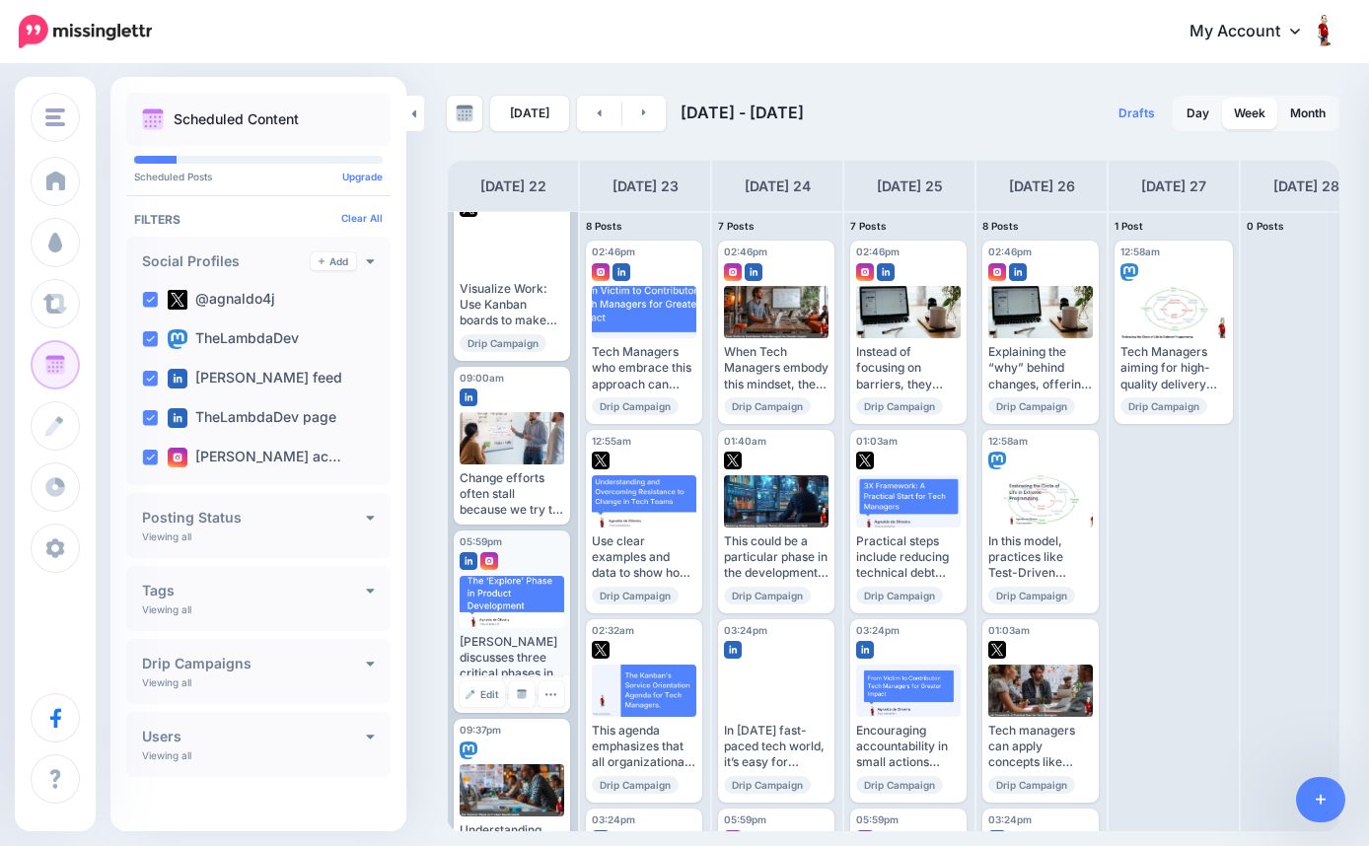
scroll to position [399, 0]
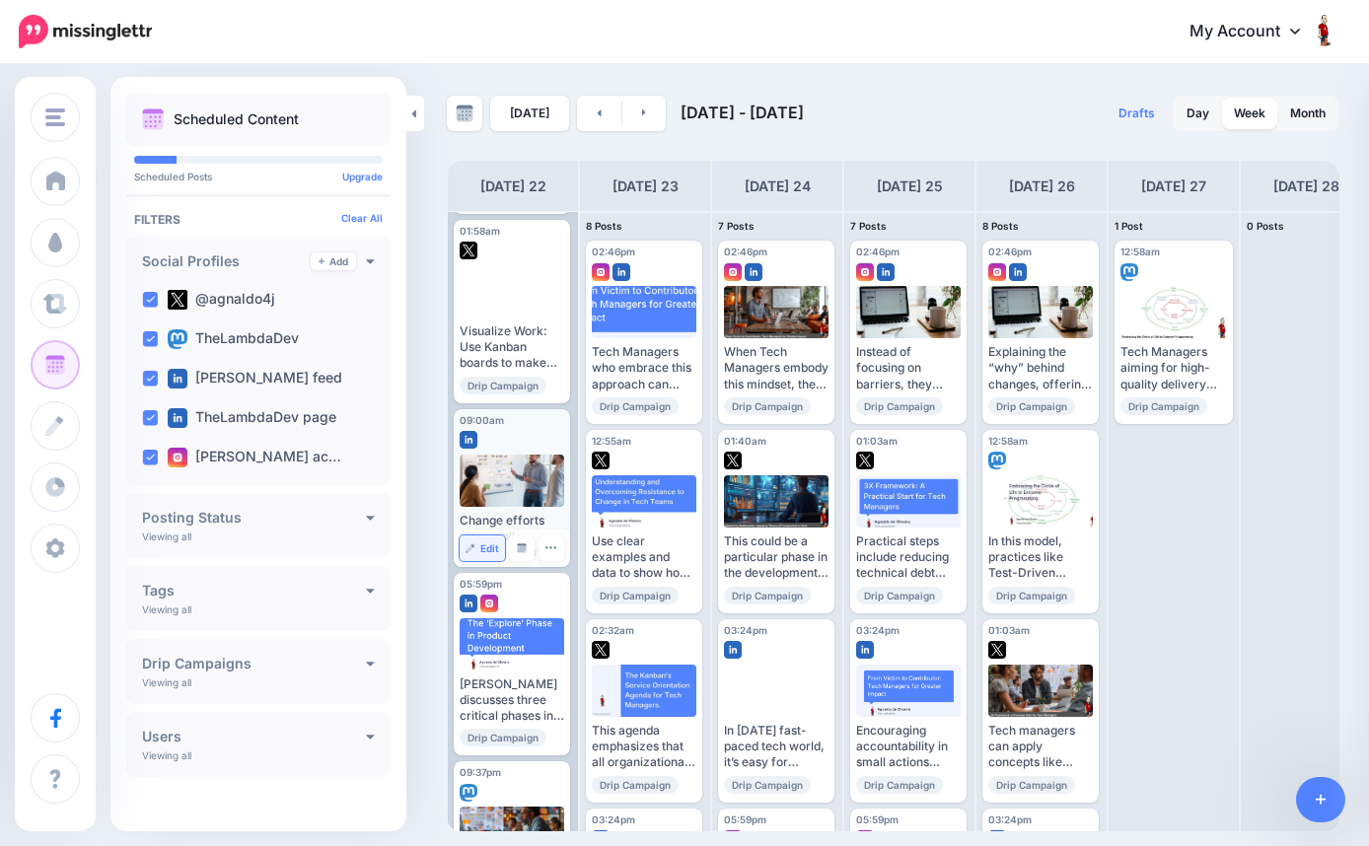
click at [476, 542] on link "Edit" at bounding box center [482, 549] width 45 height 26
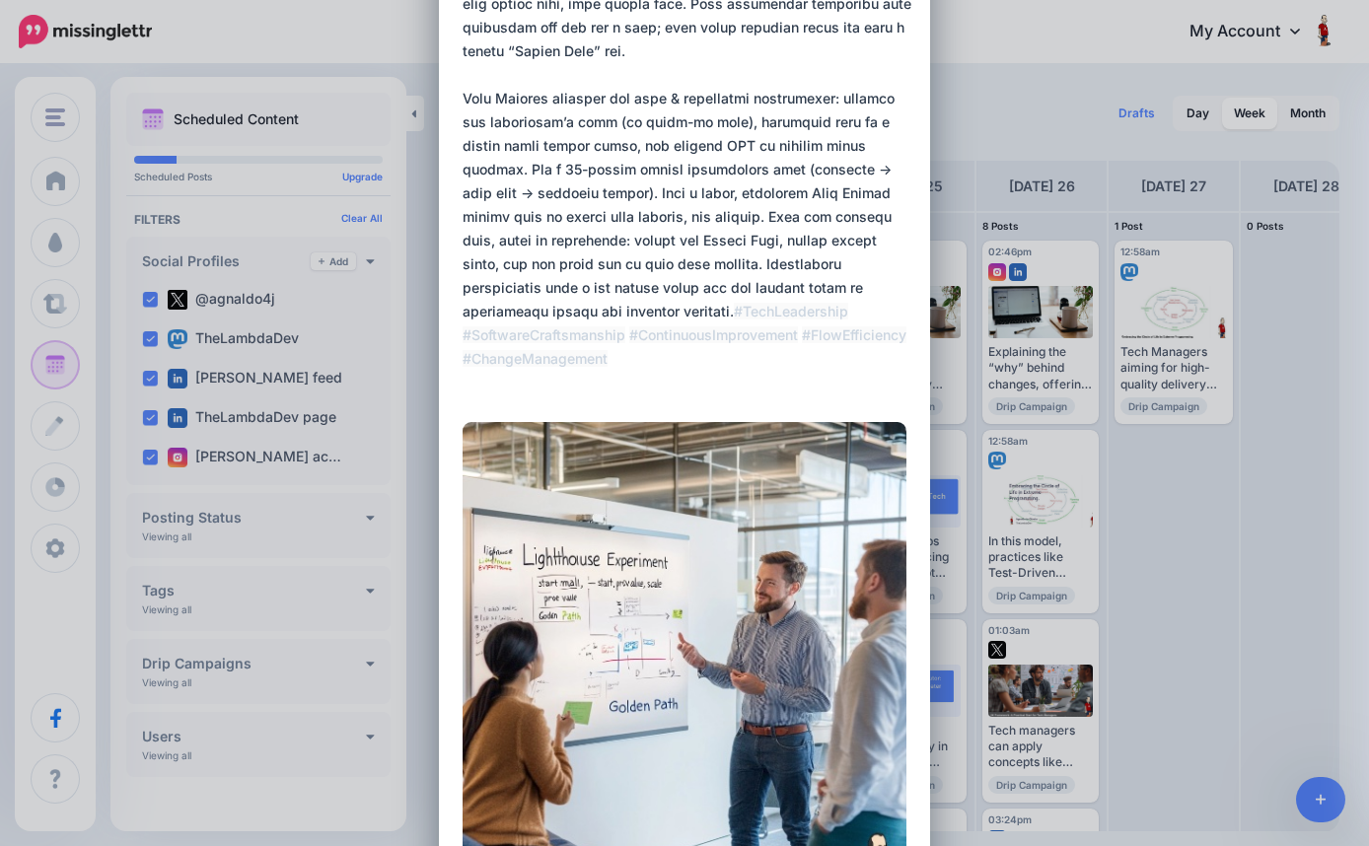
scroll to position [959, 0]
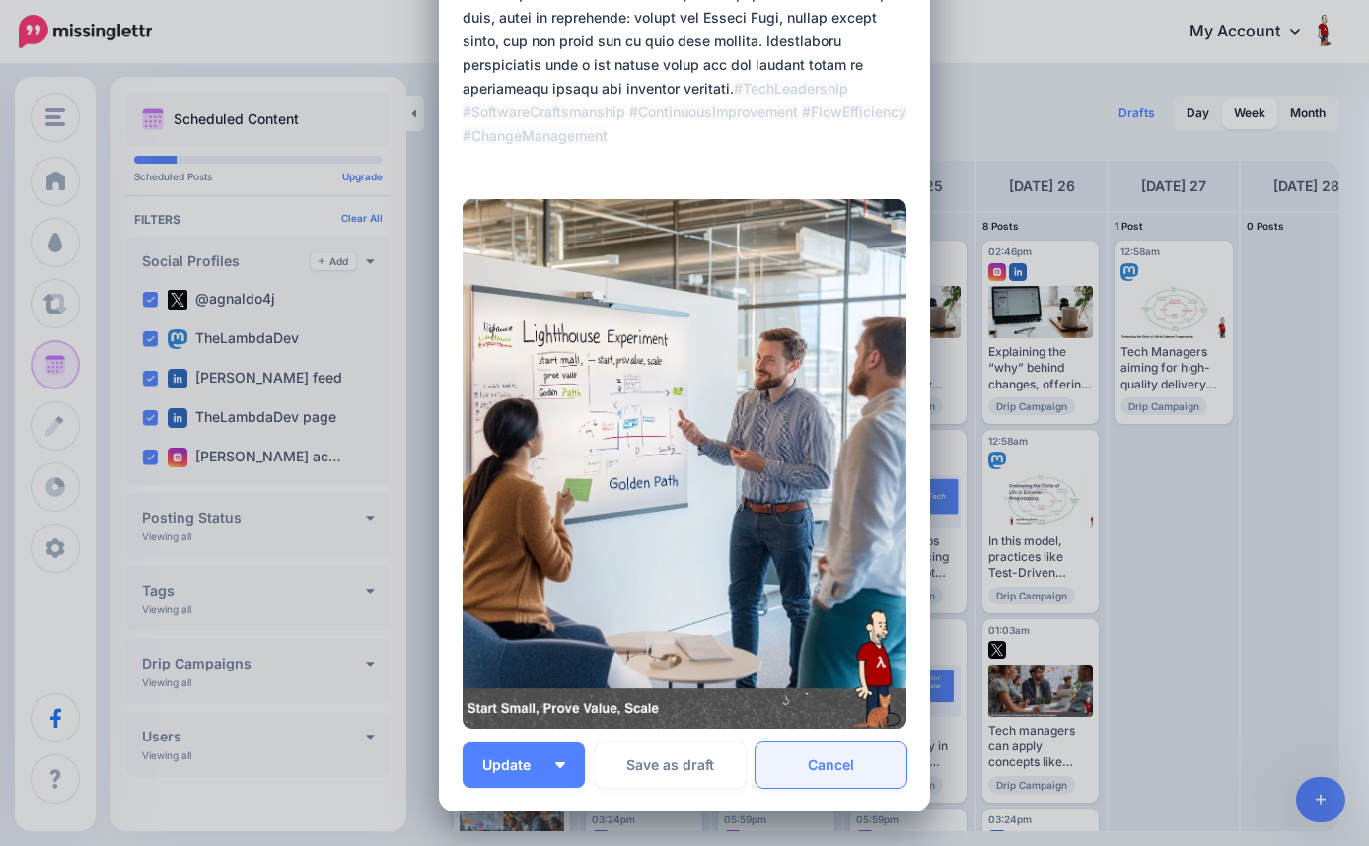
click at [816, 775] on link "Cancel" at bounding box center [831, 765] width 151 height 45
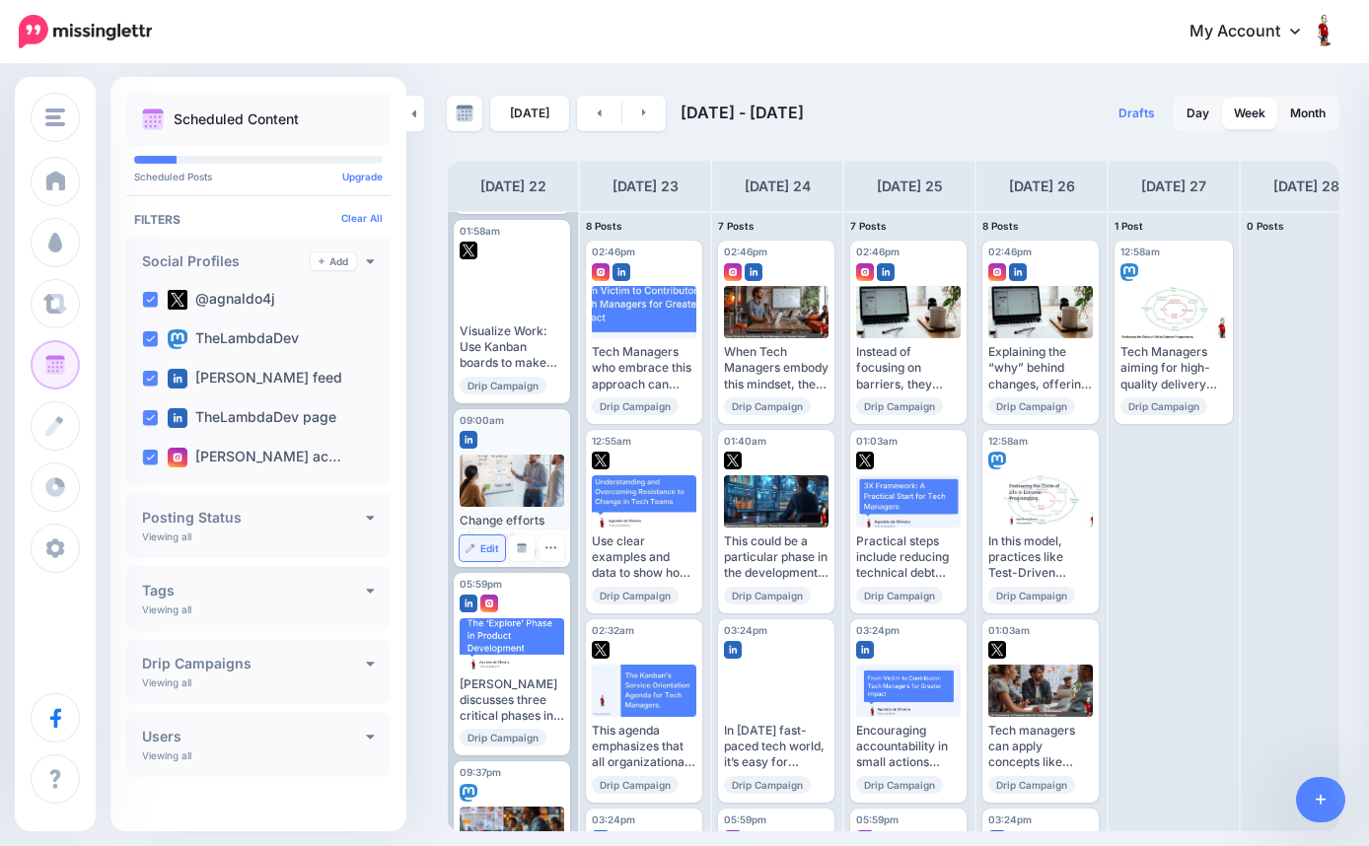
click at [481, 544] on span "Edit" at bounding box center [489, 549] width 19 height 10
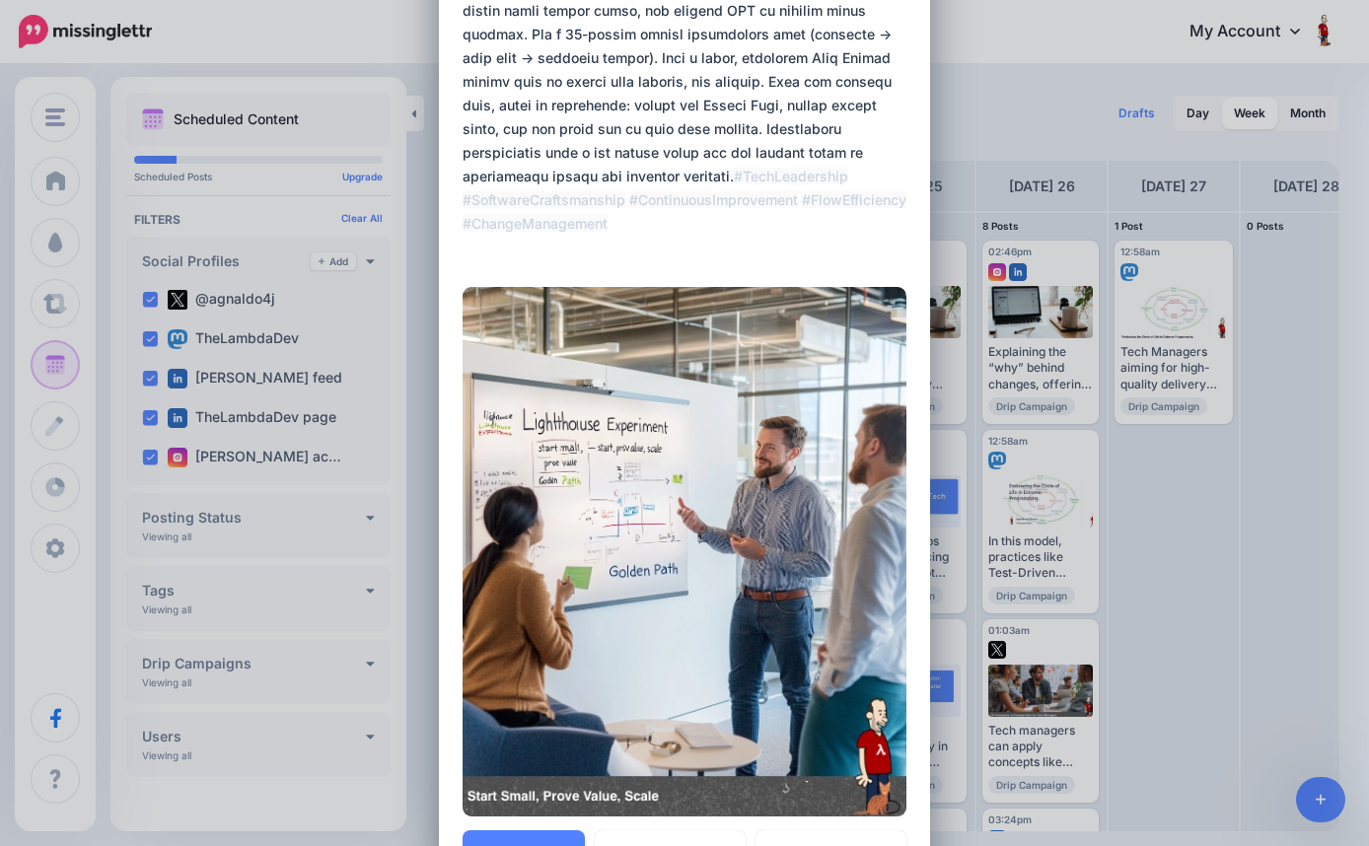
scroll to position [855, 0]
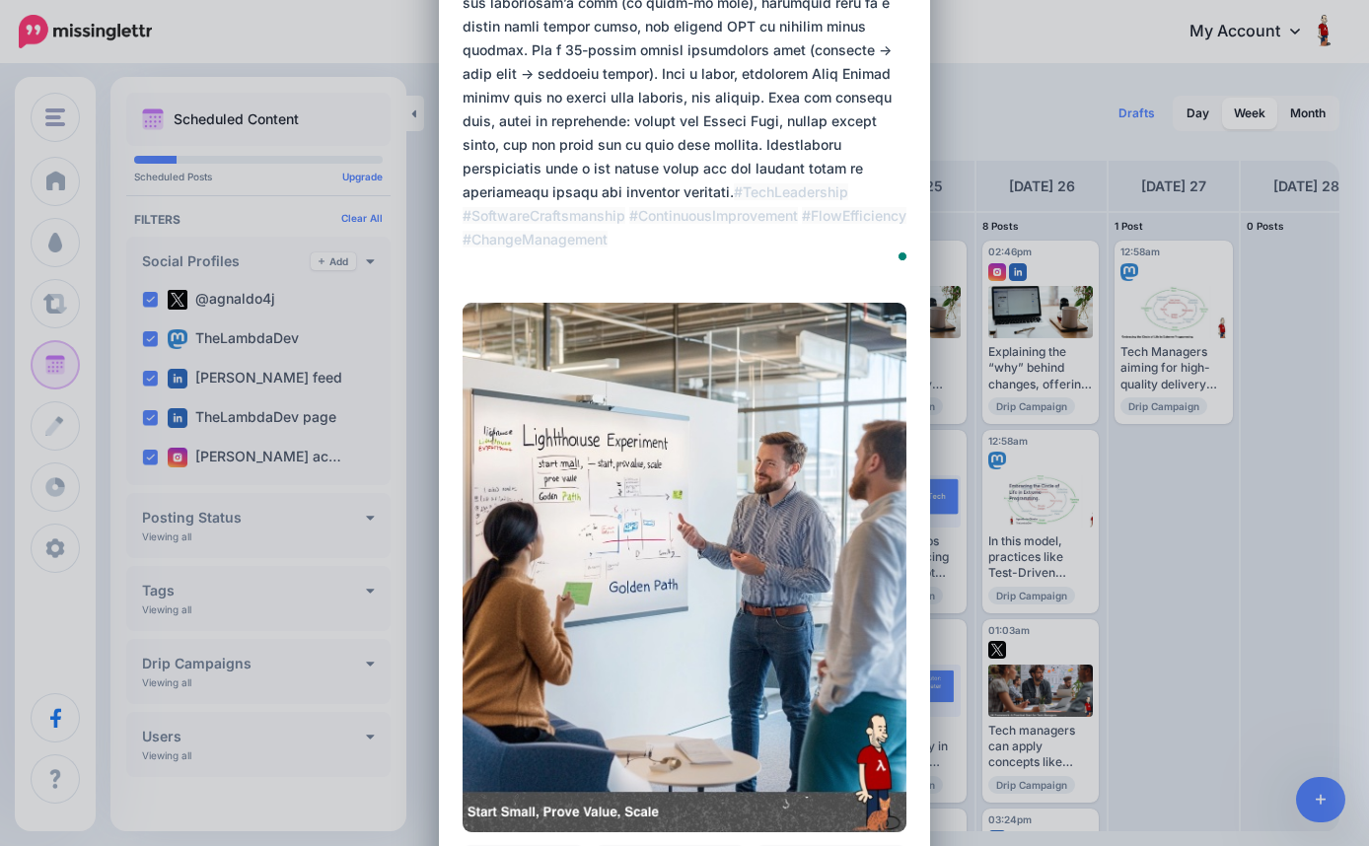
drag, startPoint x: 466, startPoint y: 238, endPoint x: 881, endPoint y: 273, distance: 416.8
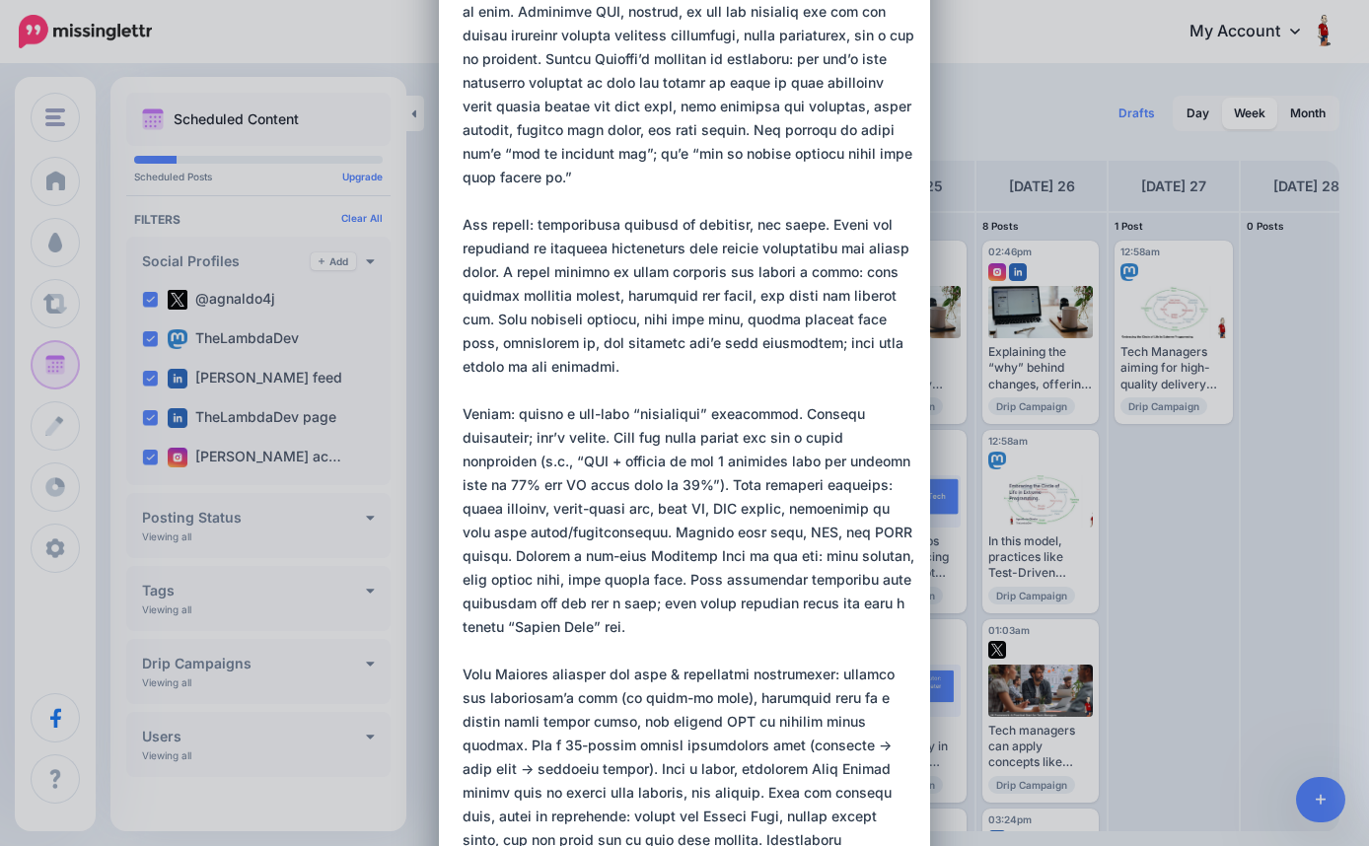
scroll to position [89, 0]
